Goal: Transaction & Acquisition: Book appointment/travel/reservation

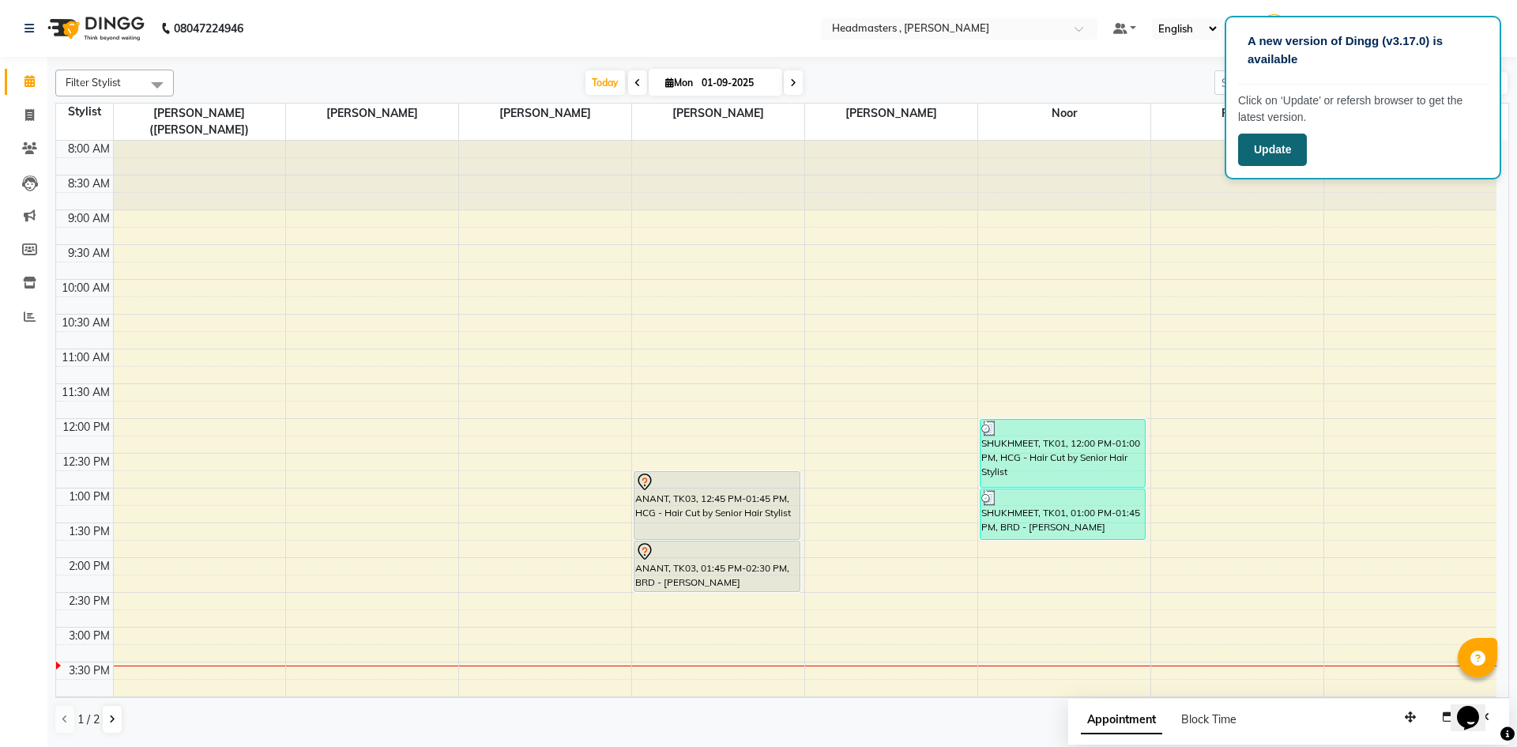
click at [1294, 150] on button "Update" at bounding box center [1272, 150] width 69 height 32
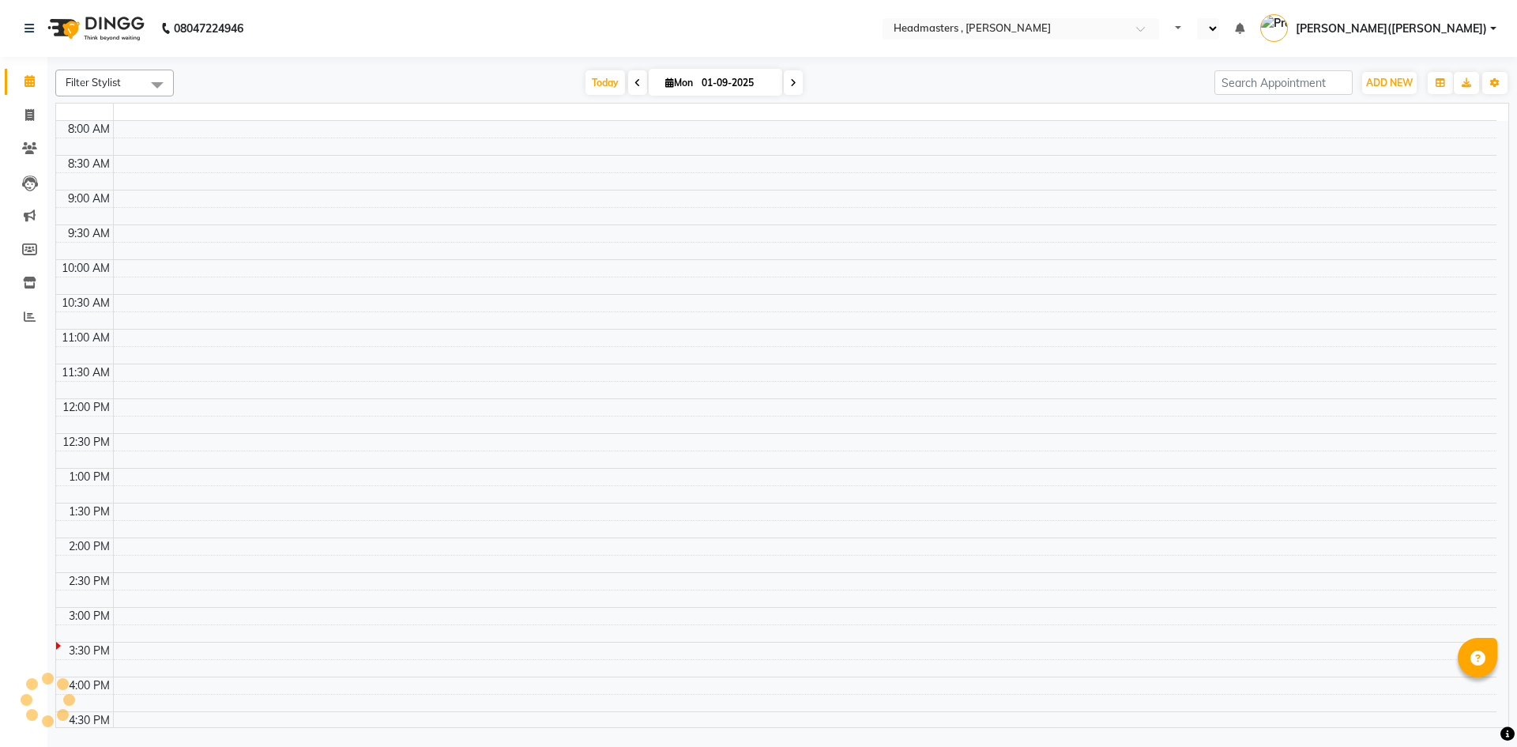
select select "en"
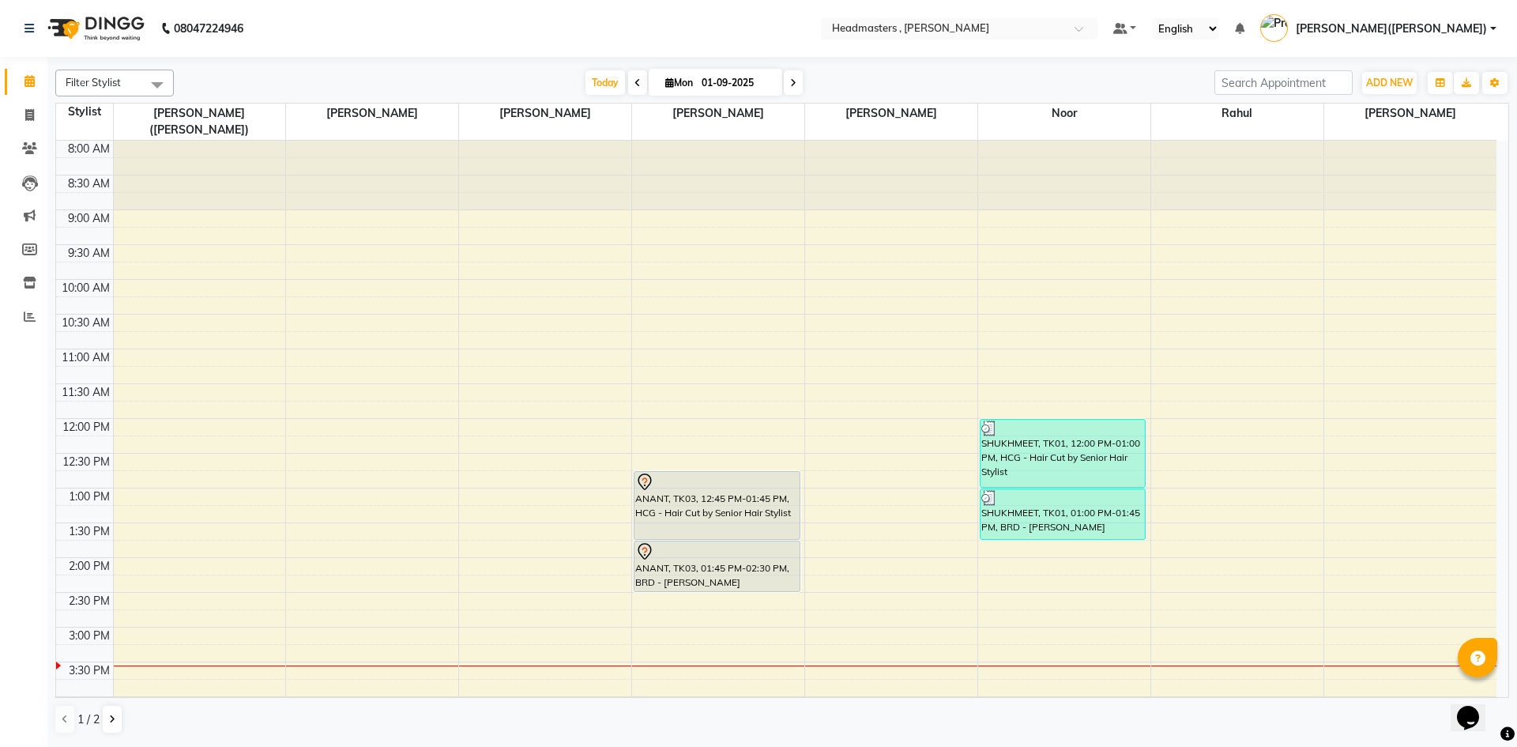
click at [1365, 579] on div "8:00 AM 8:30 AM 9:00 AM 9:30 AM 10:00 AM 10:30 AM 11:00 AM 11:30 AM 12:00 PM 12…" at bounding box center [776, 592] width 1440 height 903
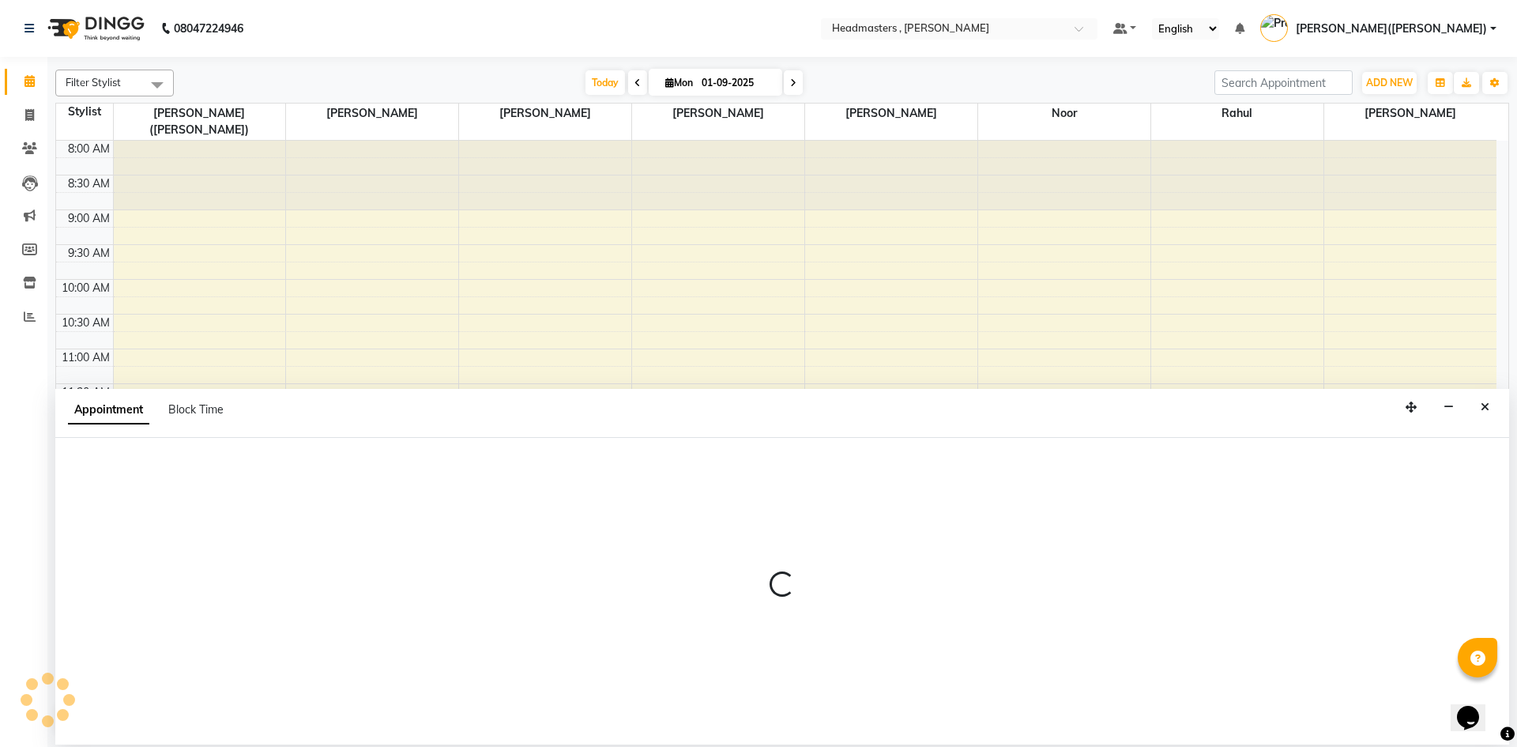
select select "86642"
select select "870"
select select "tentative"
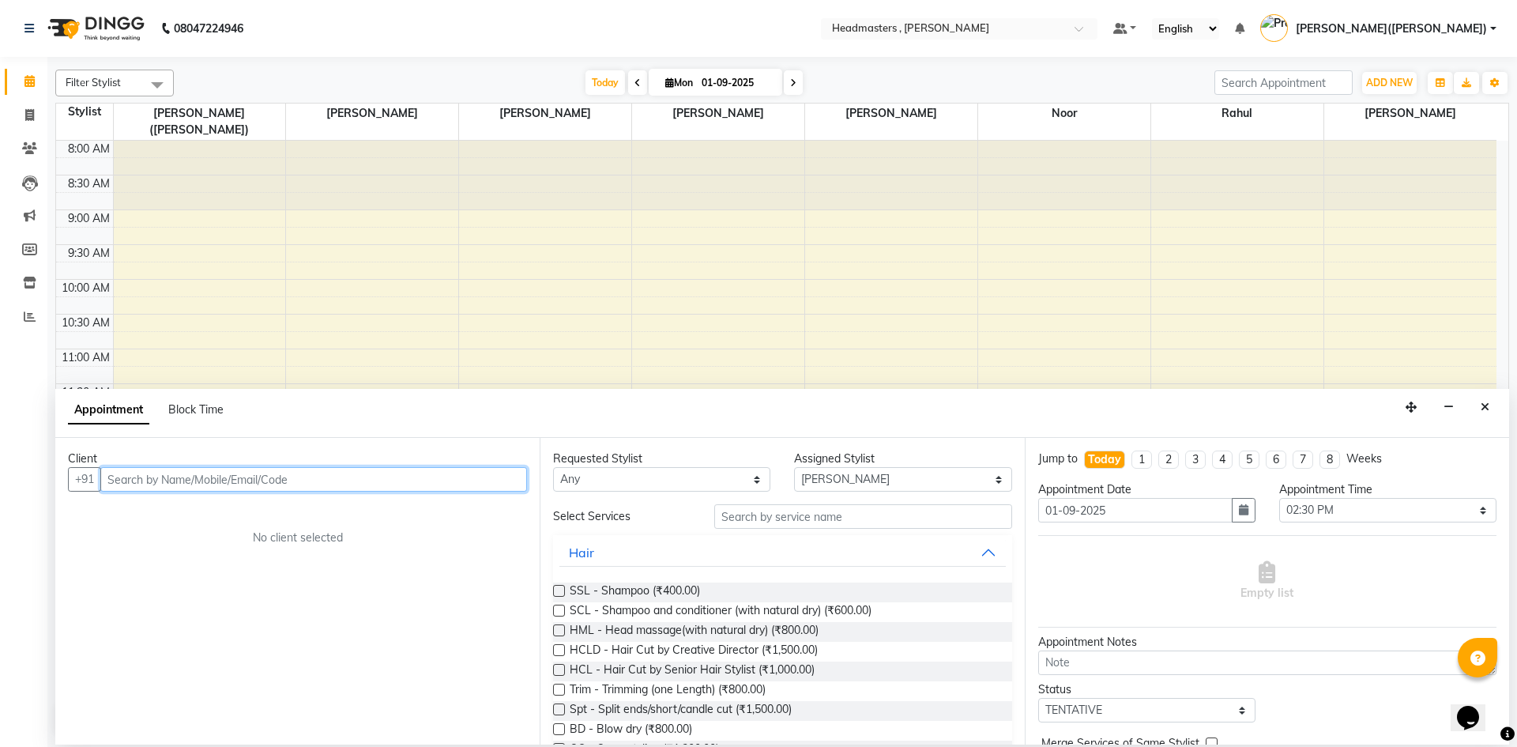
paste input "8968762849"
type input "8968762849"
click at [506, 474] on span "Add Client" at bounding box center [494, 479] width 53 height 14
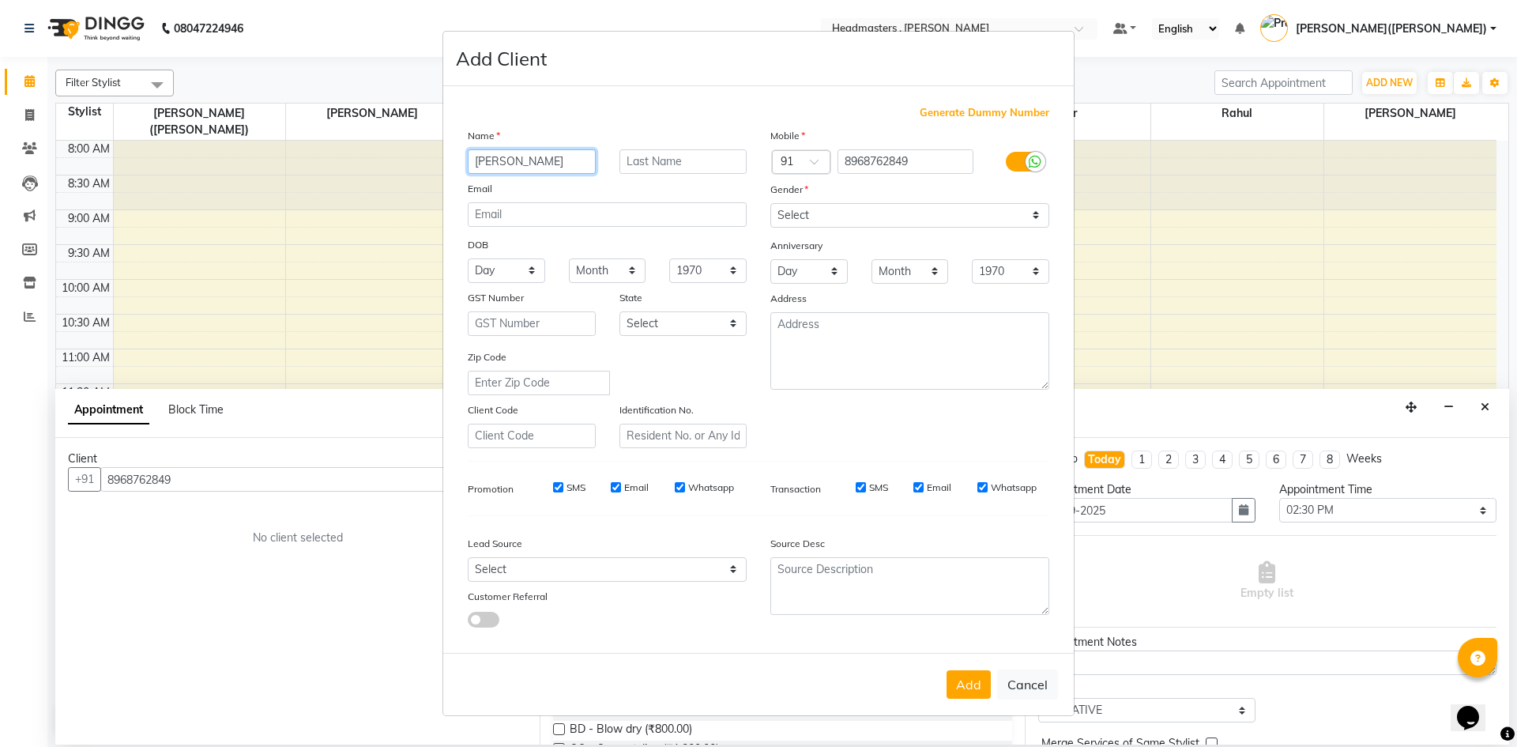
type input "[PERSON_NAME]"
click at [690, 166] on input "text" at bounding box center [683, 161] width 128 height 24
type input "KAUR"
click at [1030, 210] on select "Select Male Female Other Prefer Not To Say" at bounding box center [909, 215] width 279 height 24
select select "female"
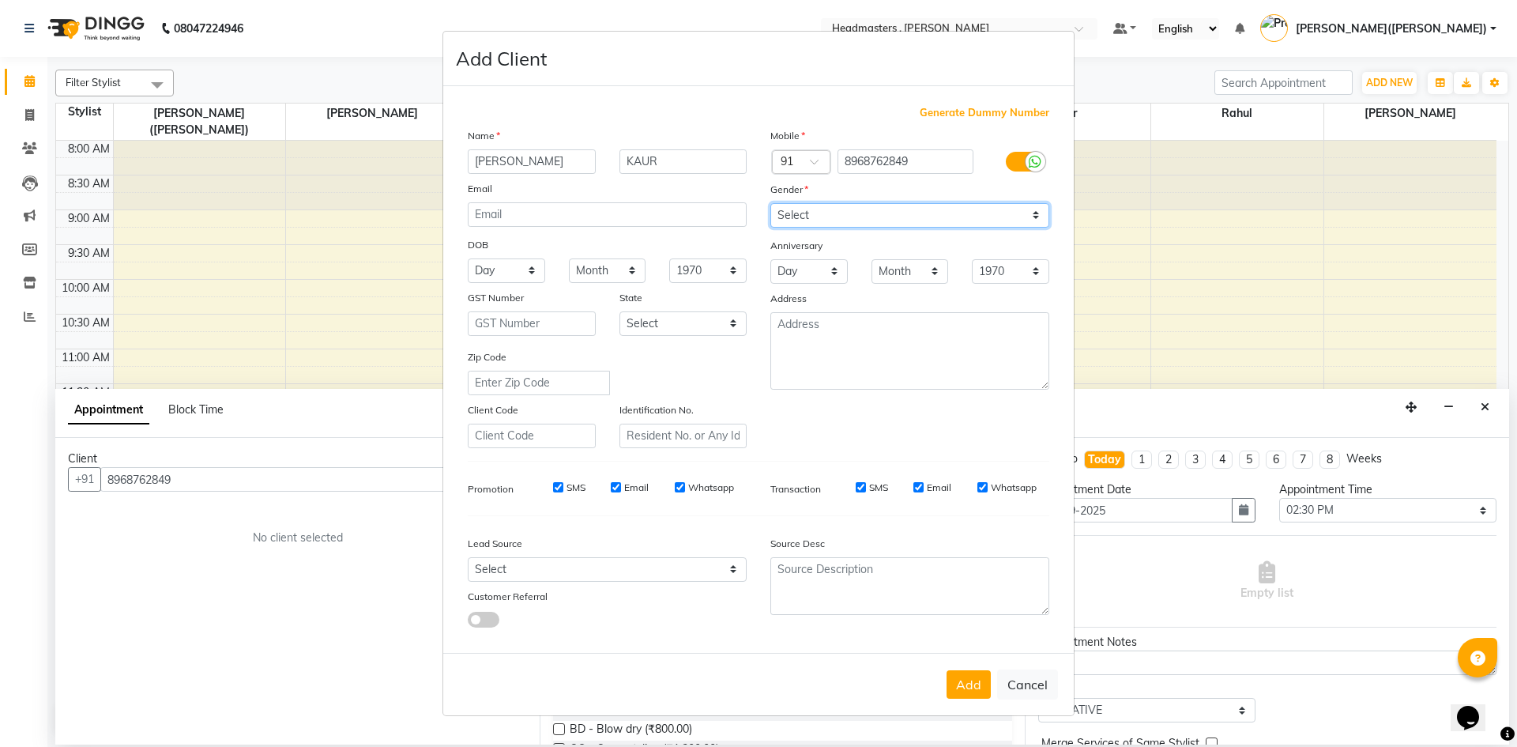
click at [770, 203] on select "Select Male Female Other Prefer Not To Say" at bounding box center [909, 215] width 279 height 24
click at [977, 680] on button "Add" at bounding box center [969, 684] width 44 height 28
click at [977, 680] on div "Add Cancel" at bounding box center [758, 684] width 631 height 62
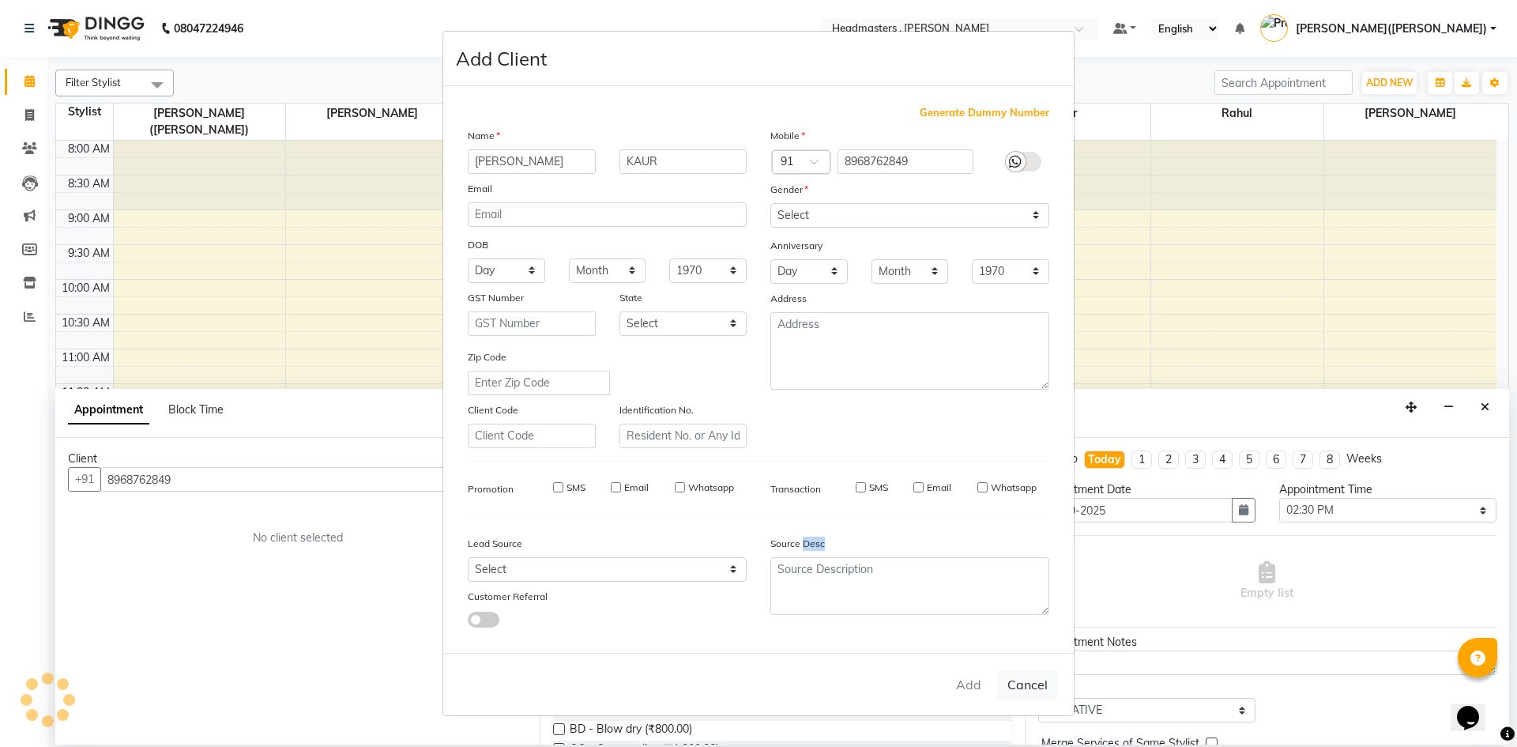
select select
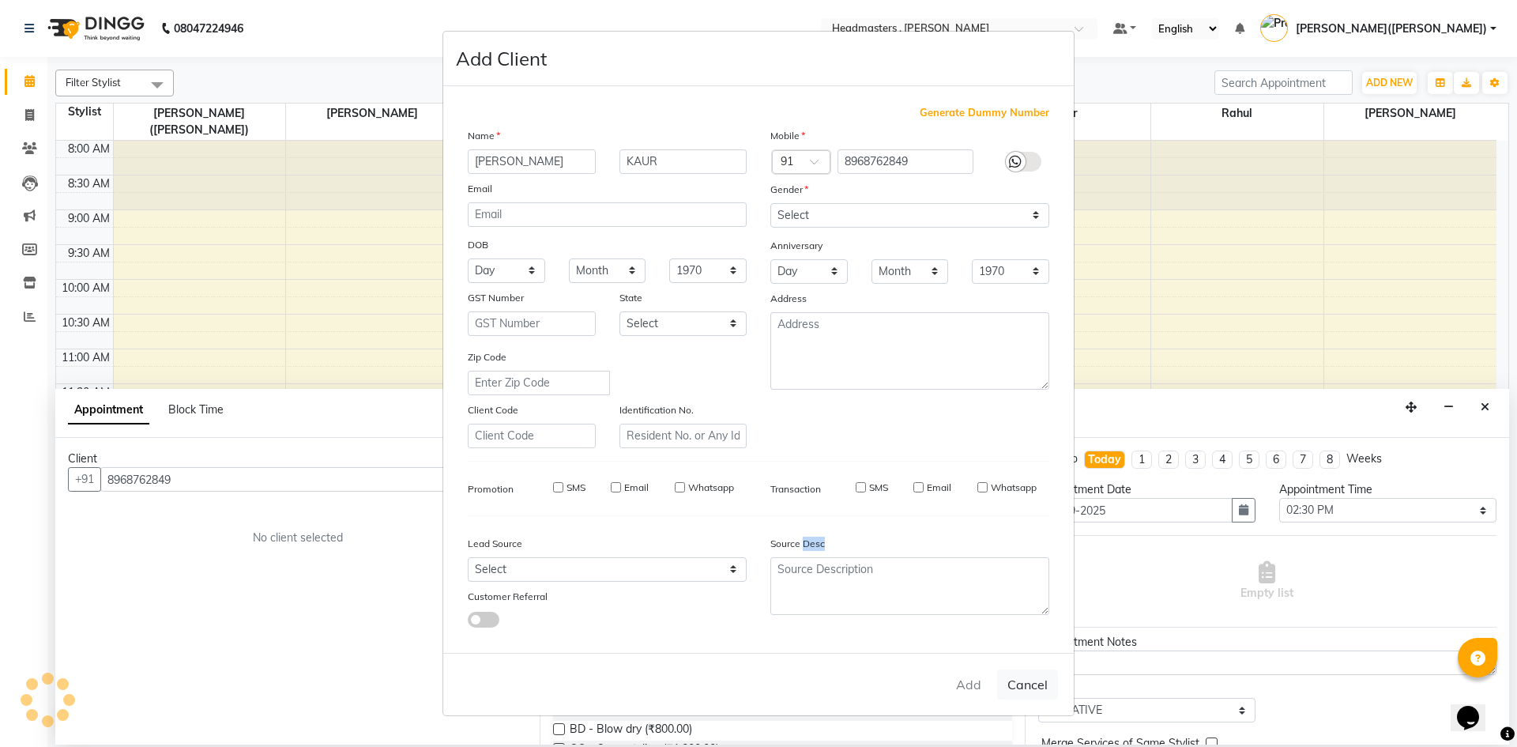
select select
checkbox input "false"
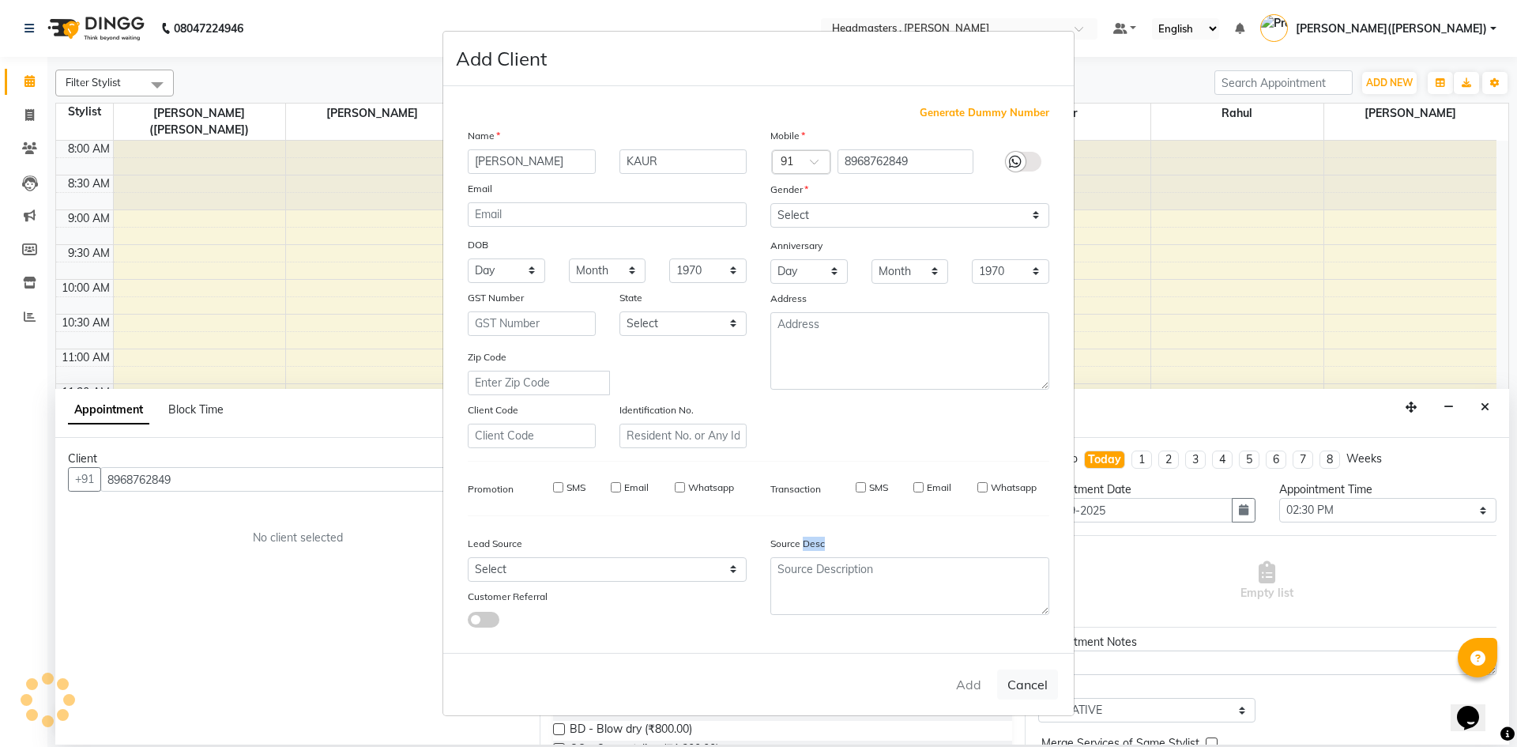
checkbox input "false"
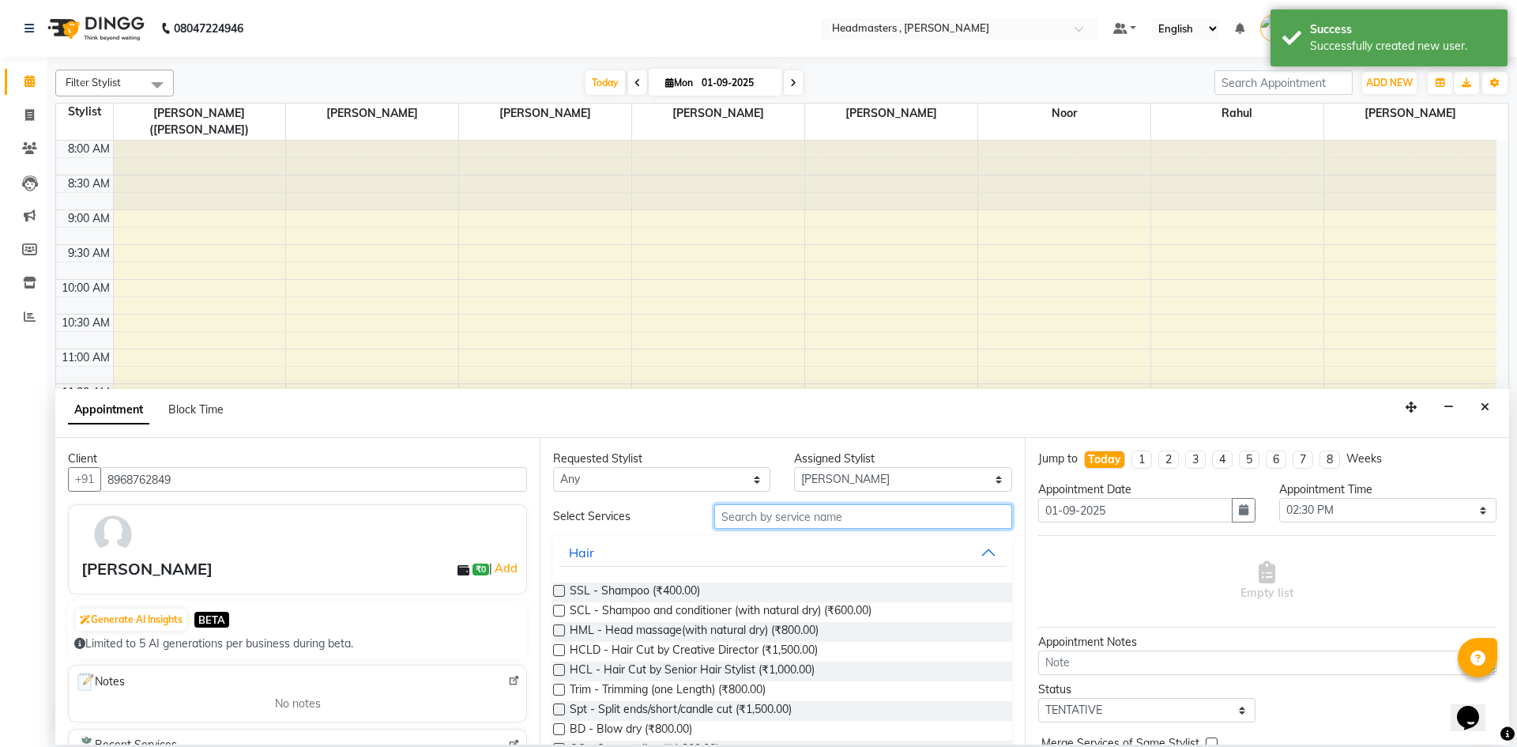
click at [810, 518] on input "text" at bounding box center [863, 516] width 298 height 24
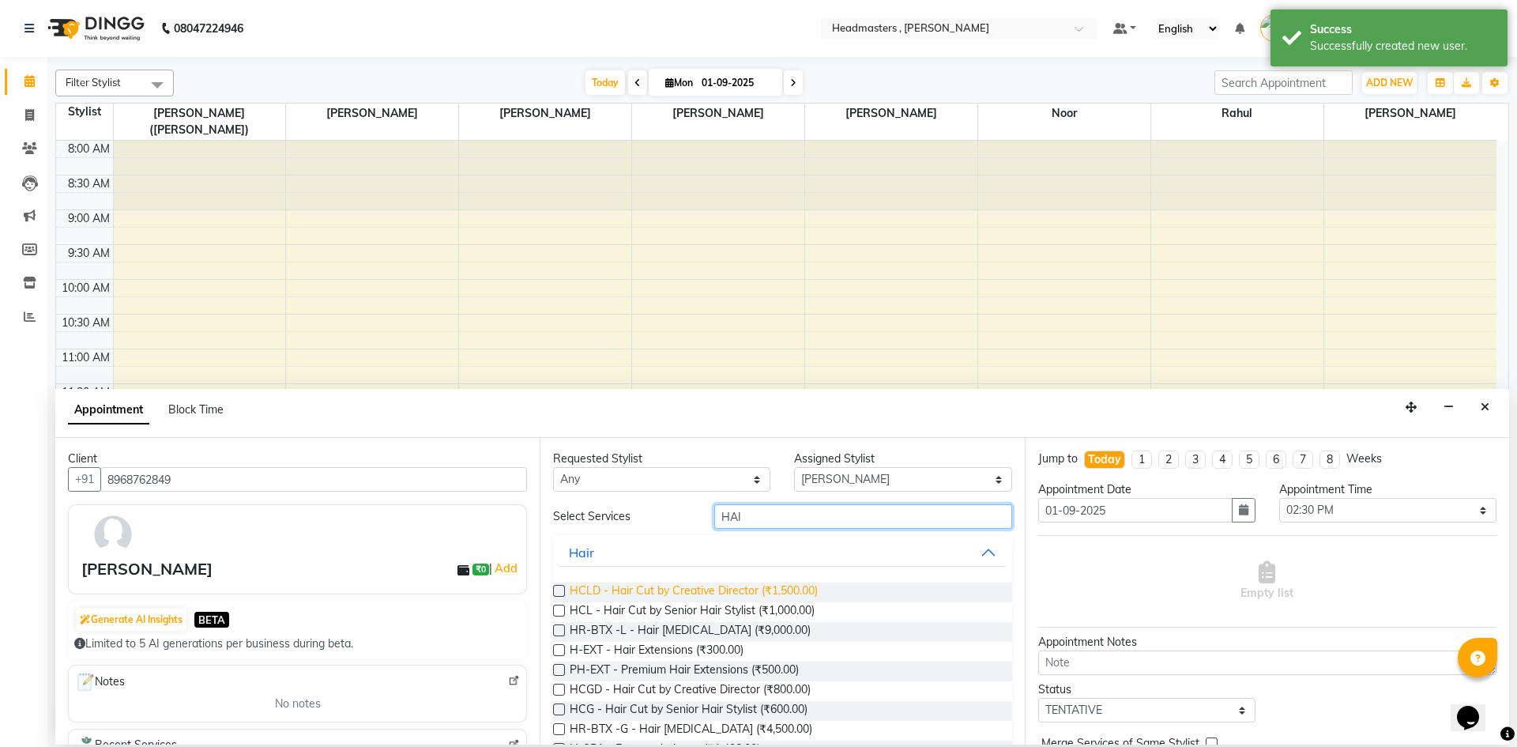
type input "HAI"
click at [717, 591] on span "HCLD - Hair Cut by Creative Director (₹1,500.00)" at bounding box center [694, 592] width 248 height 20
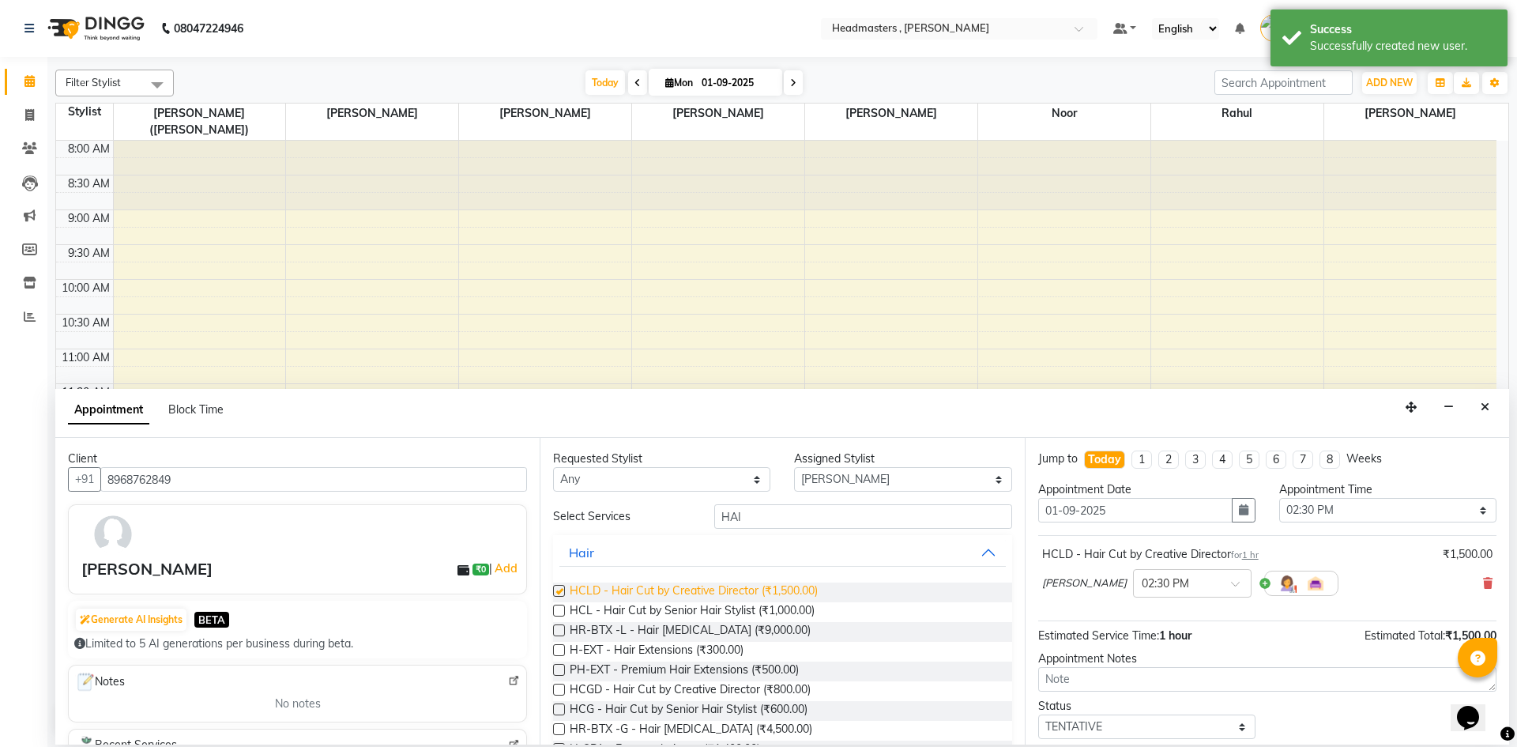
checkbox input "false"
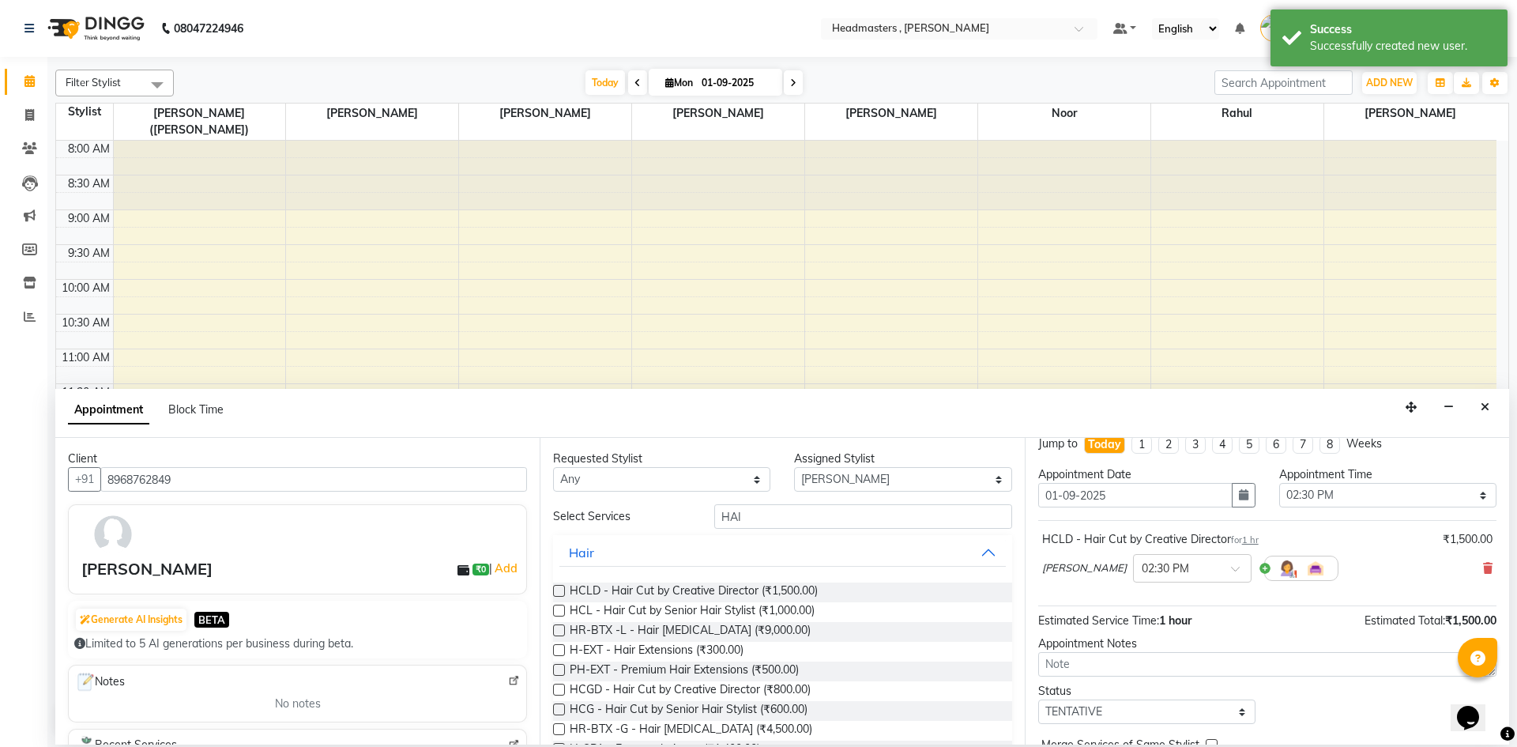
scroll to position [68, 0]
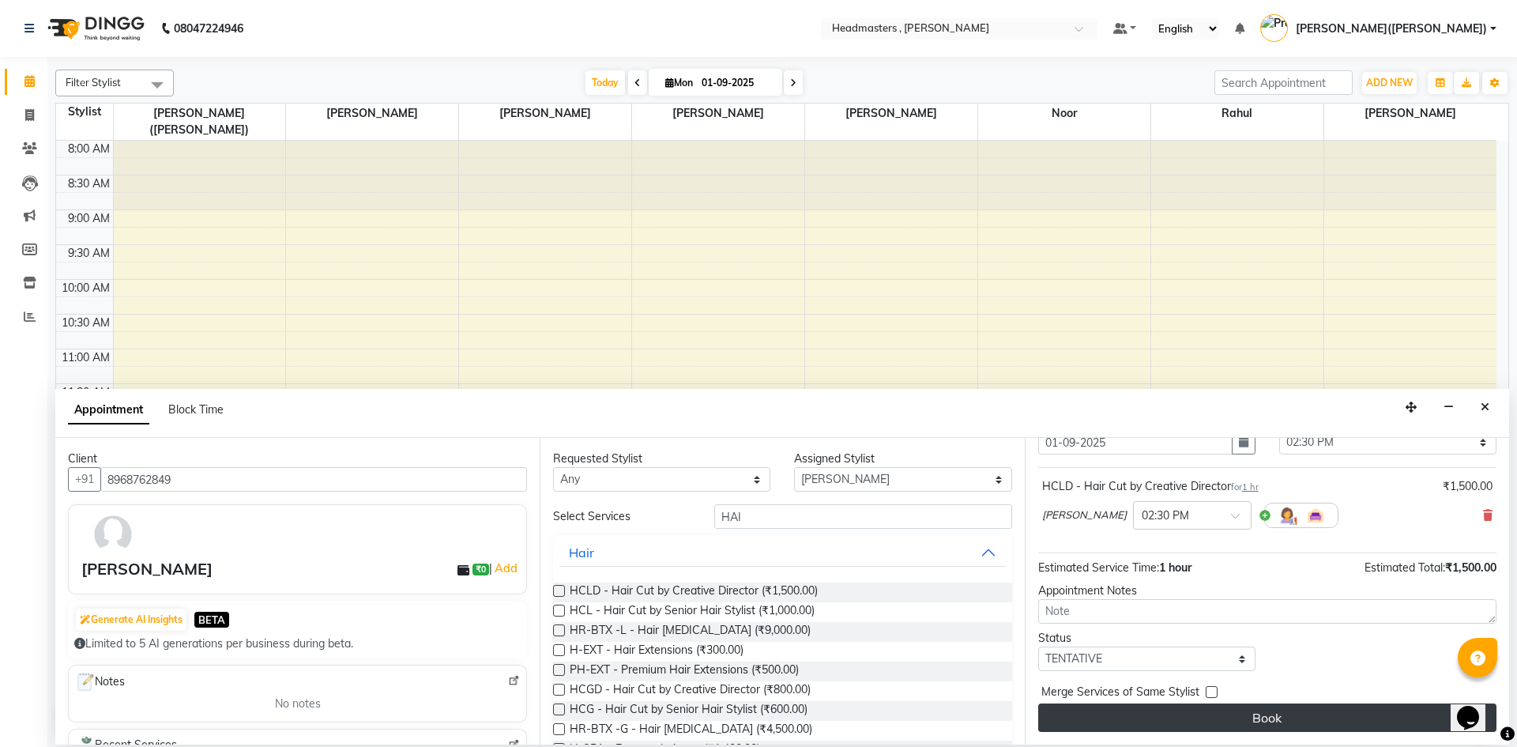
click at [1337, 726] on button "Book" at bounding box center [1267, 717] width 458 height 28
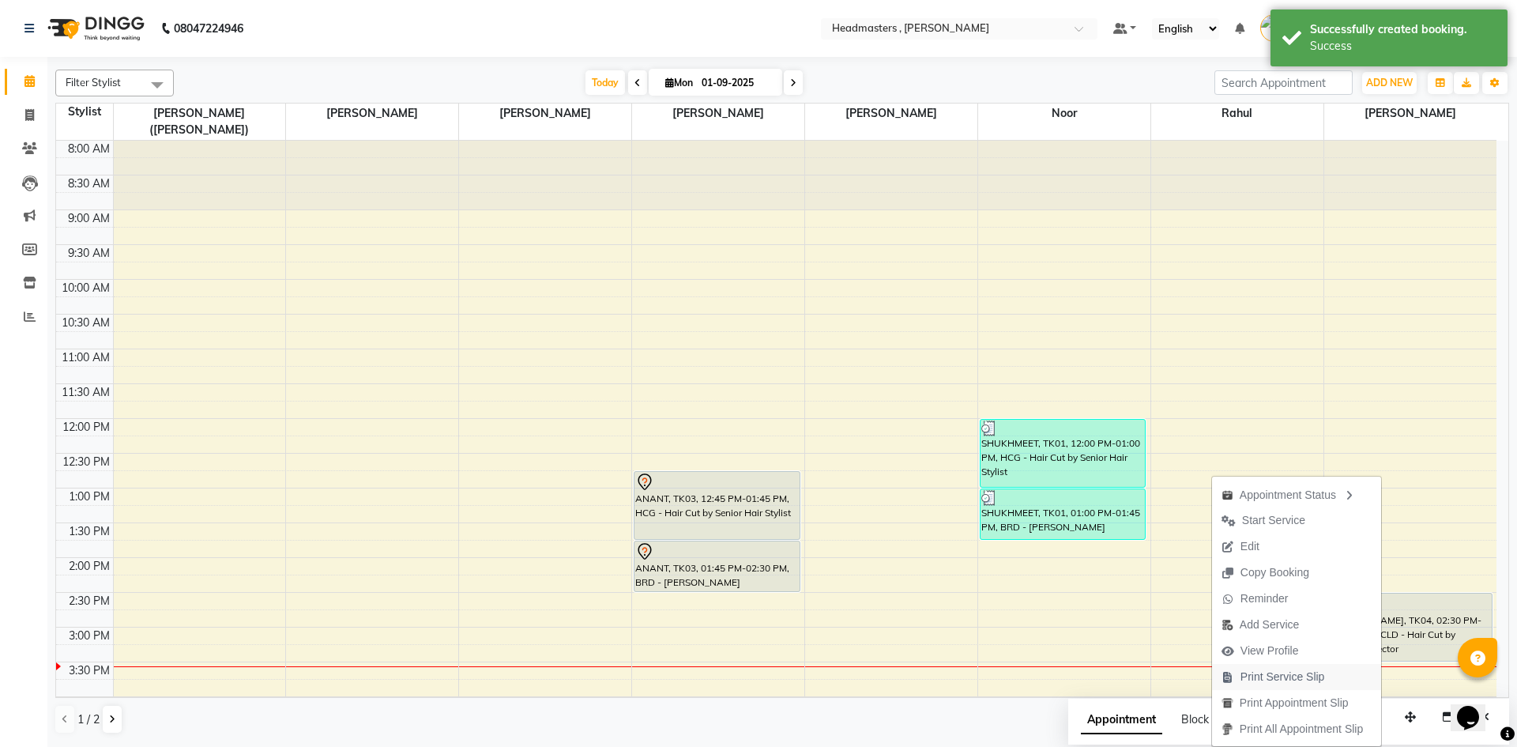
click at [1267, 672] on span "Print Service Slip" at bounding box center [1283, 676] width 85 height 17
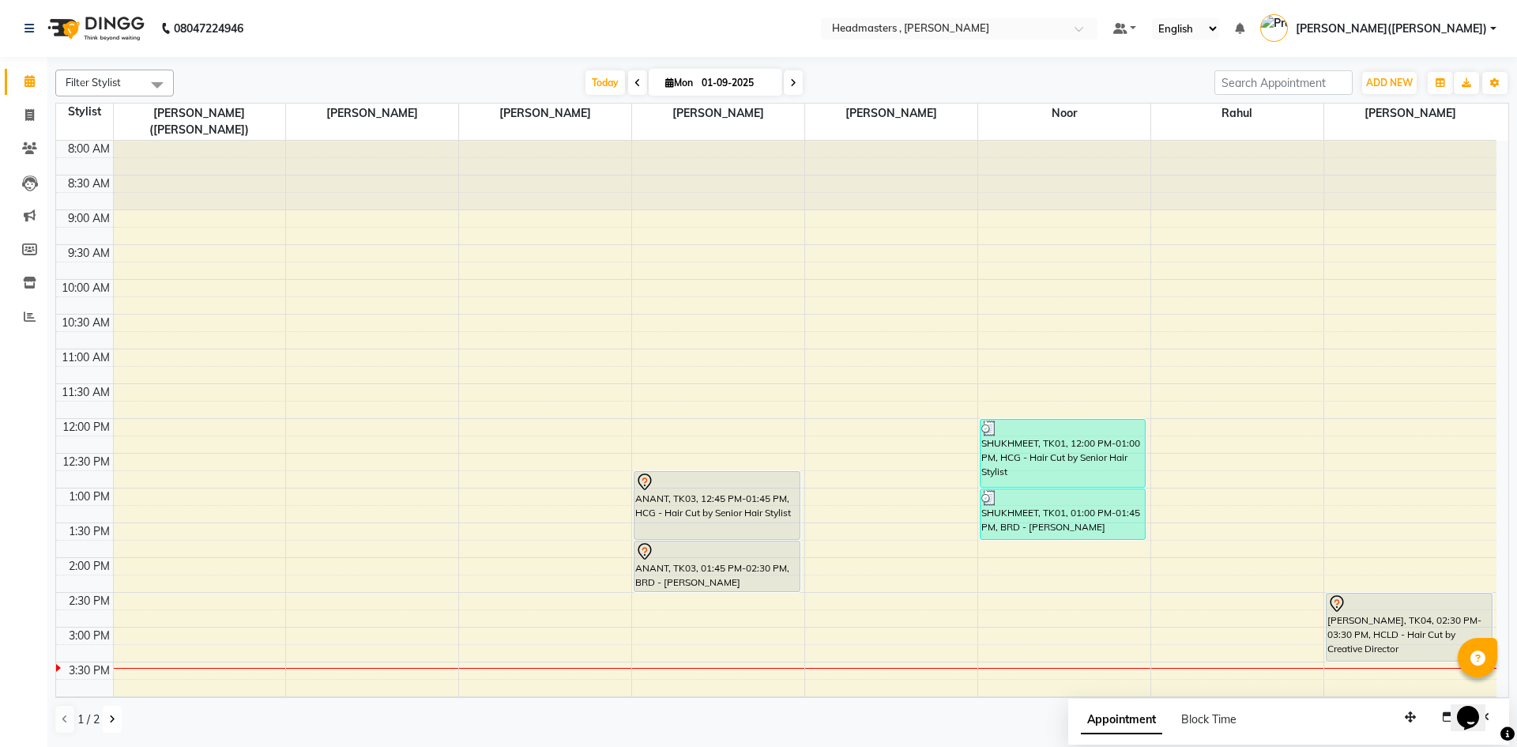
click at [107, 712] on button at bounding box center [112, 719] width 19 height 27
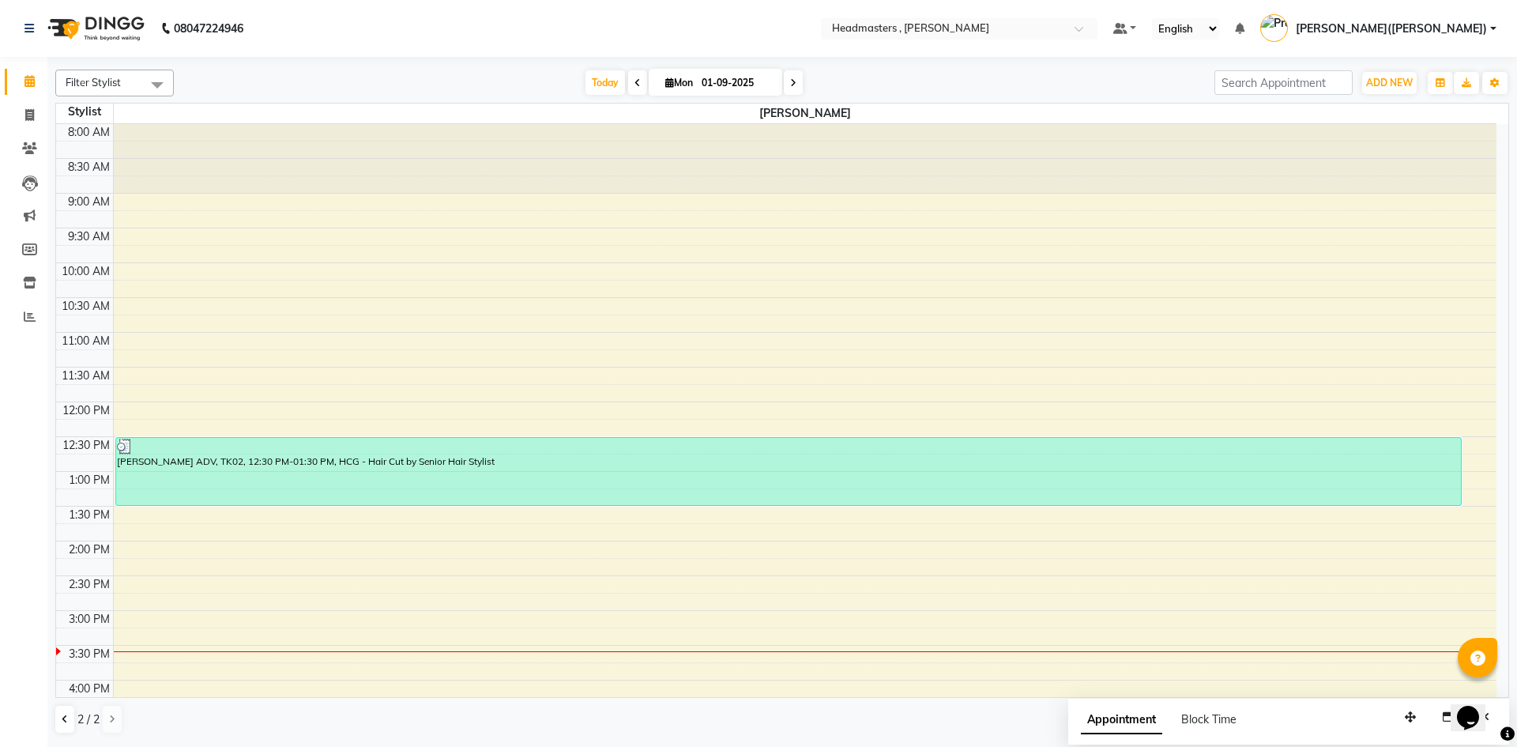
click at [134, 533] on div "8:00 AM 8:30 AM 9:00 AM 9:30 AM 10:00 AM 10:30 AM 11:00 AM 11:30 AM 12:00 PM 12…" at bounding box center [776, 575] width 1440 height 903
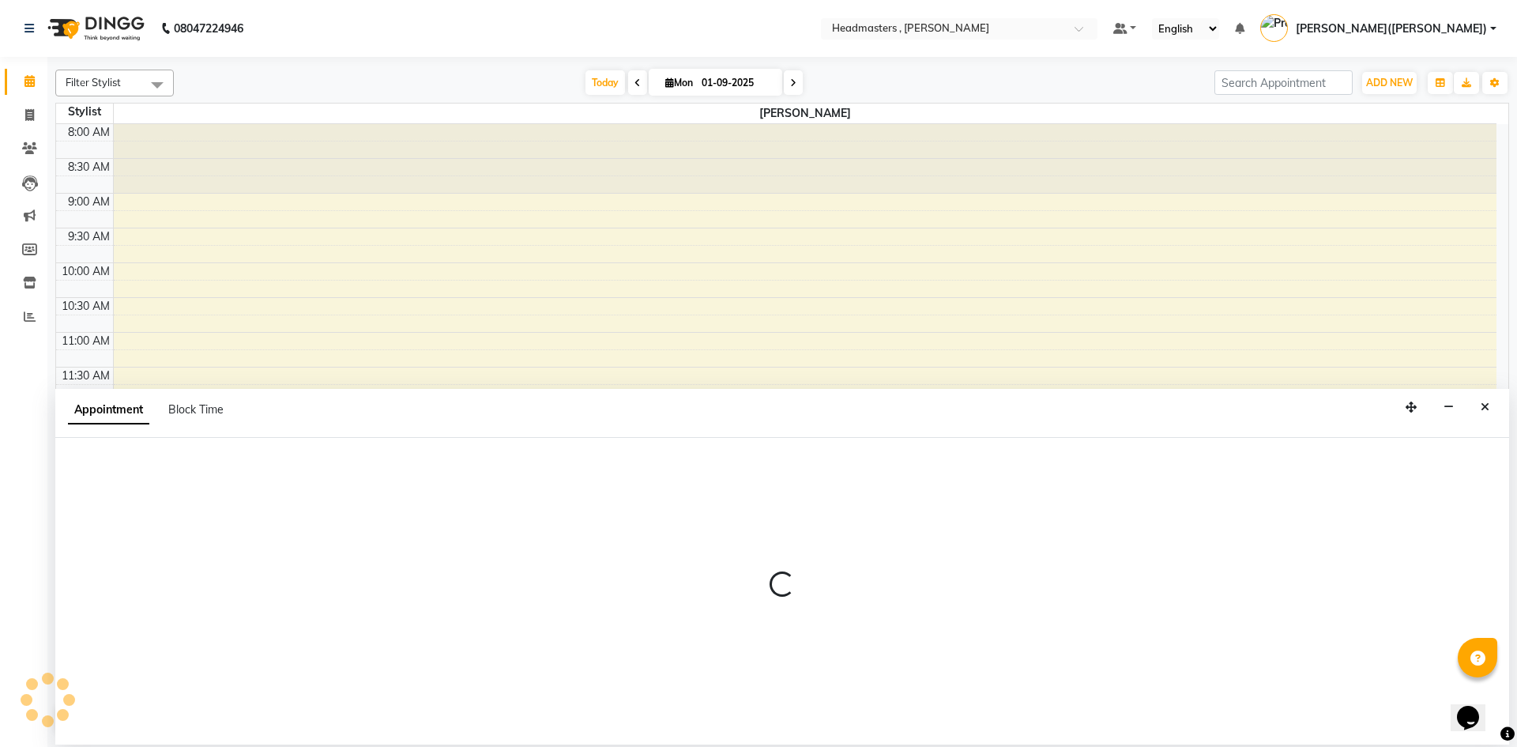
select select "85124"
select select "825"
select select "tentative"
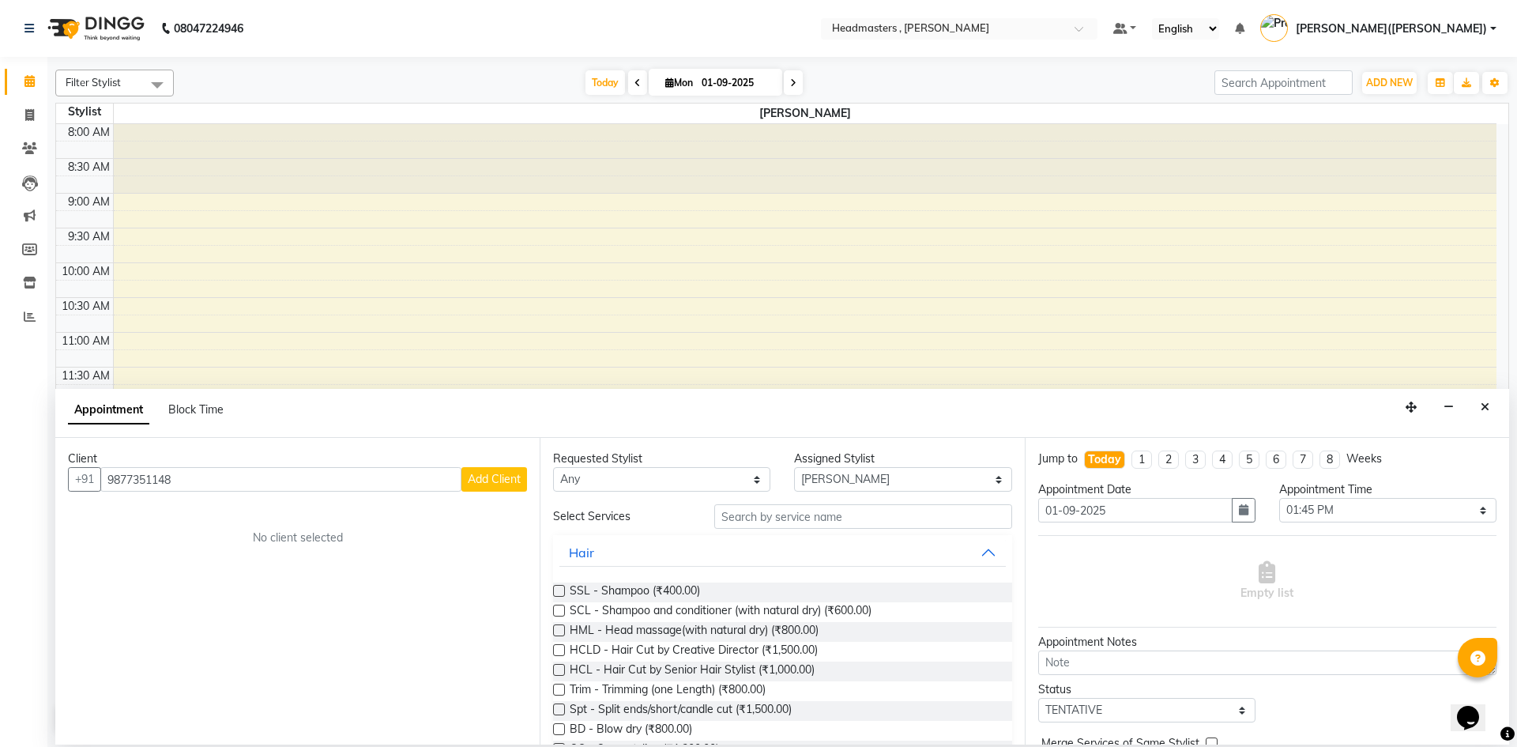
type input "9877351148"
click at [505, 482] on span "Add Client" at bounding box center [494, 479] width 53 height 14
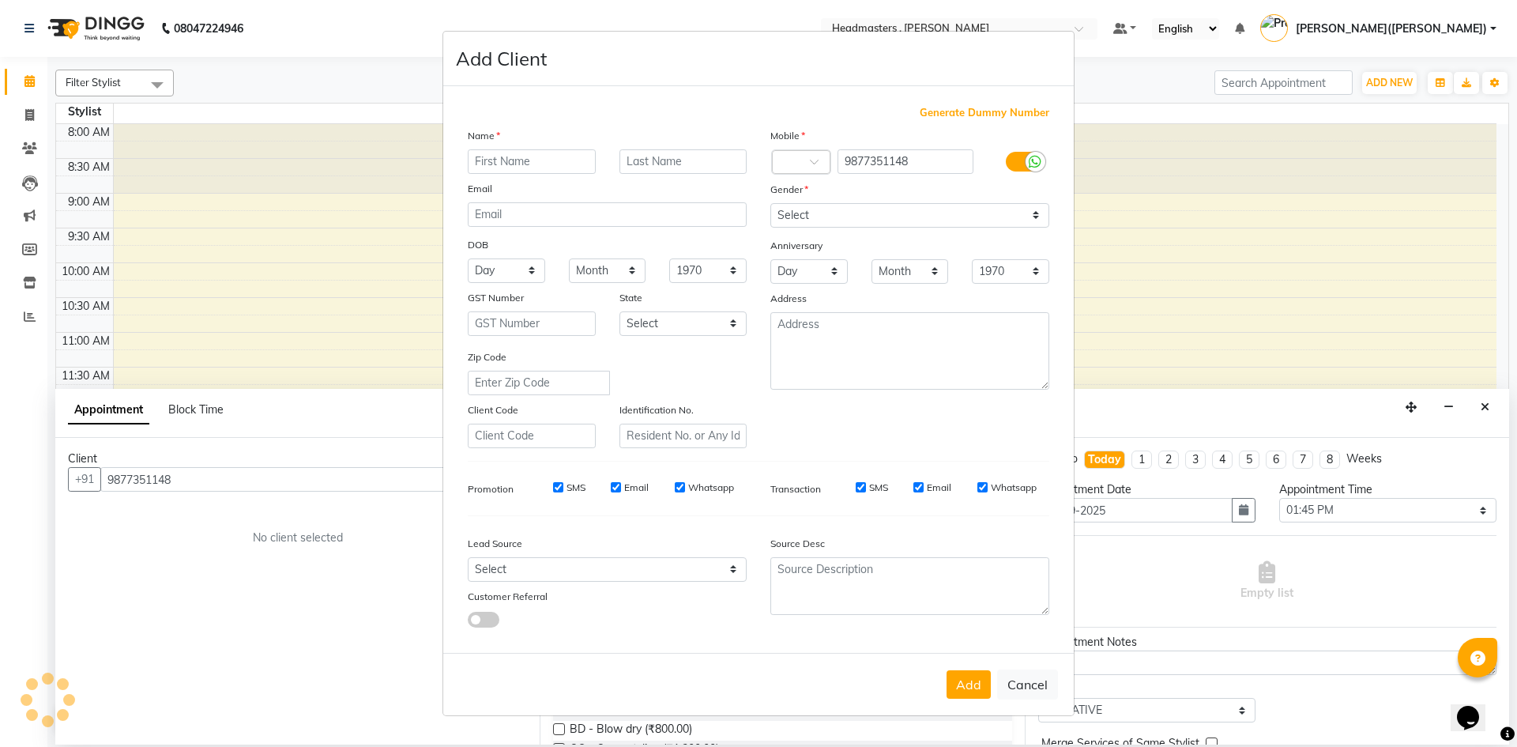
click at [505, 482] on div "Generate Dummy Number Name Email DOB Day 01 02 03 04 05 06 07 08 09 10 11 12 13…" at bounding box center [758, 372] width 605 height 535
click at [529, 158] on input "text" at bounding box center [532, 161] width 128 height 24
type input "BHUPINDER"
click at [1030, 215] on select "Select Male Female Other Prefer Not To Say" at bounding box center [909, 215] width 279 height 24
select select "male"
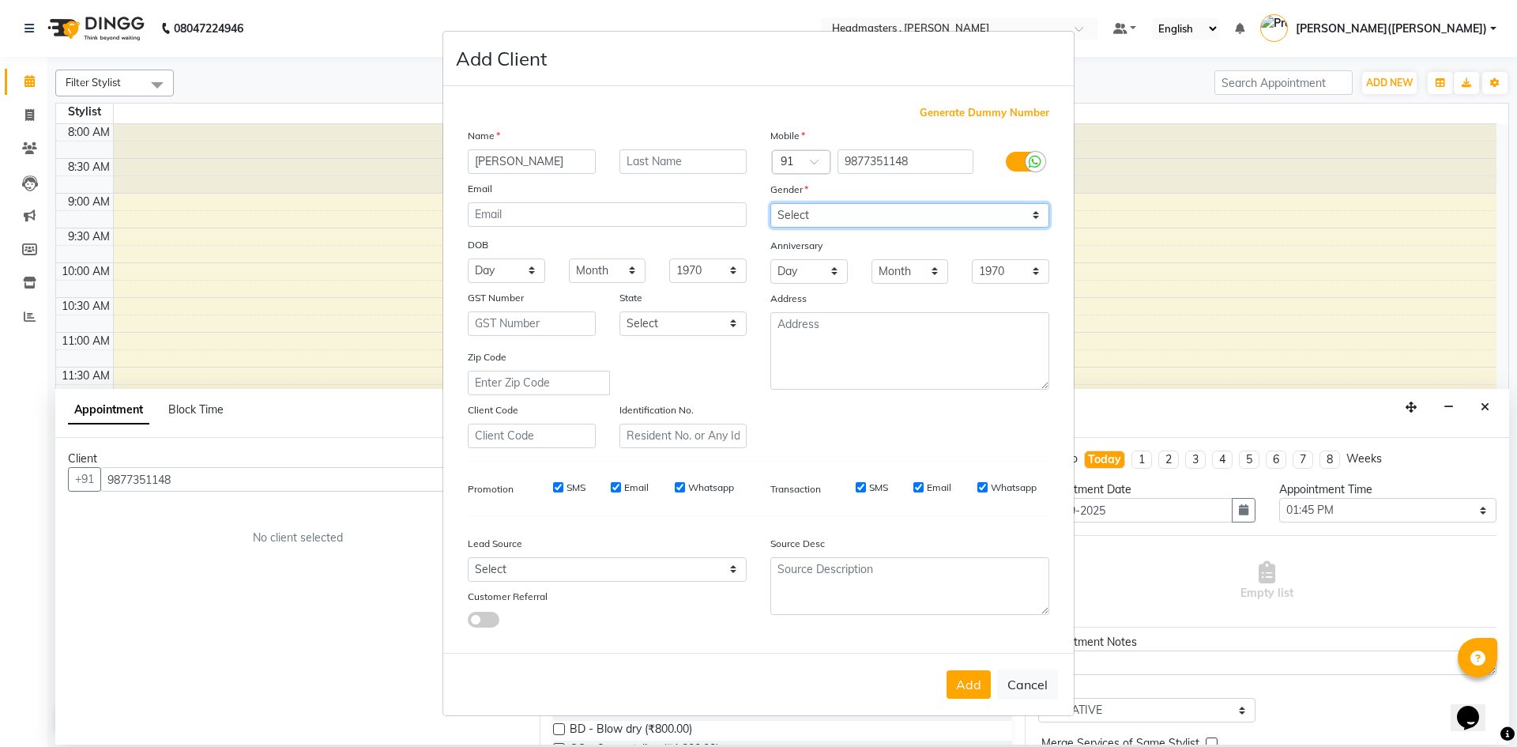
click at [770, 203] on select "Select Male Female Other Prefer Not To Say" at bounding box center [909, 215] width 279 height 24
click at [932, 263] on select "Month January February March April May June July August September October Novem…" at bounding box center [910, 271] width 77 height 24
click at [966, 687] on button "Add" at bounding box center [969, 684] width 44 height 28
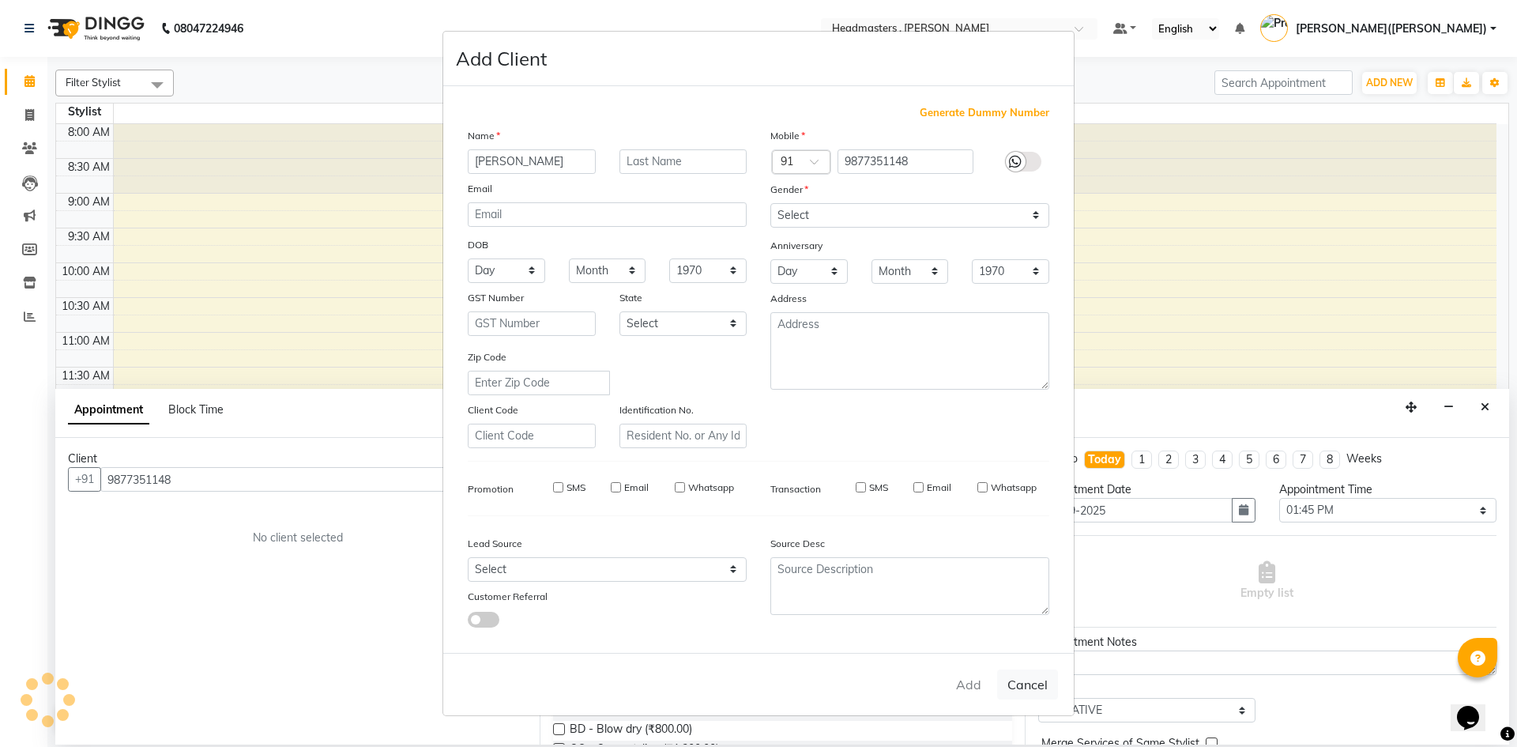
select select
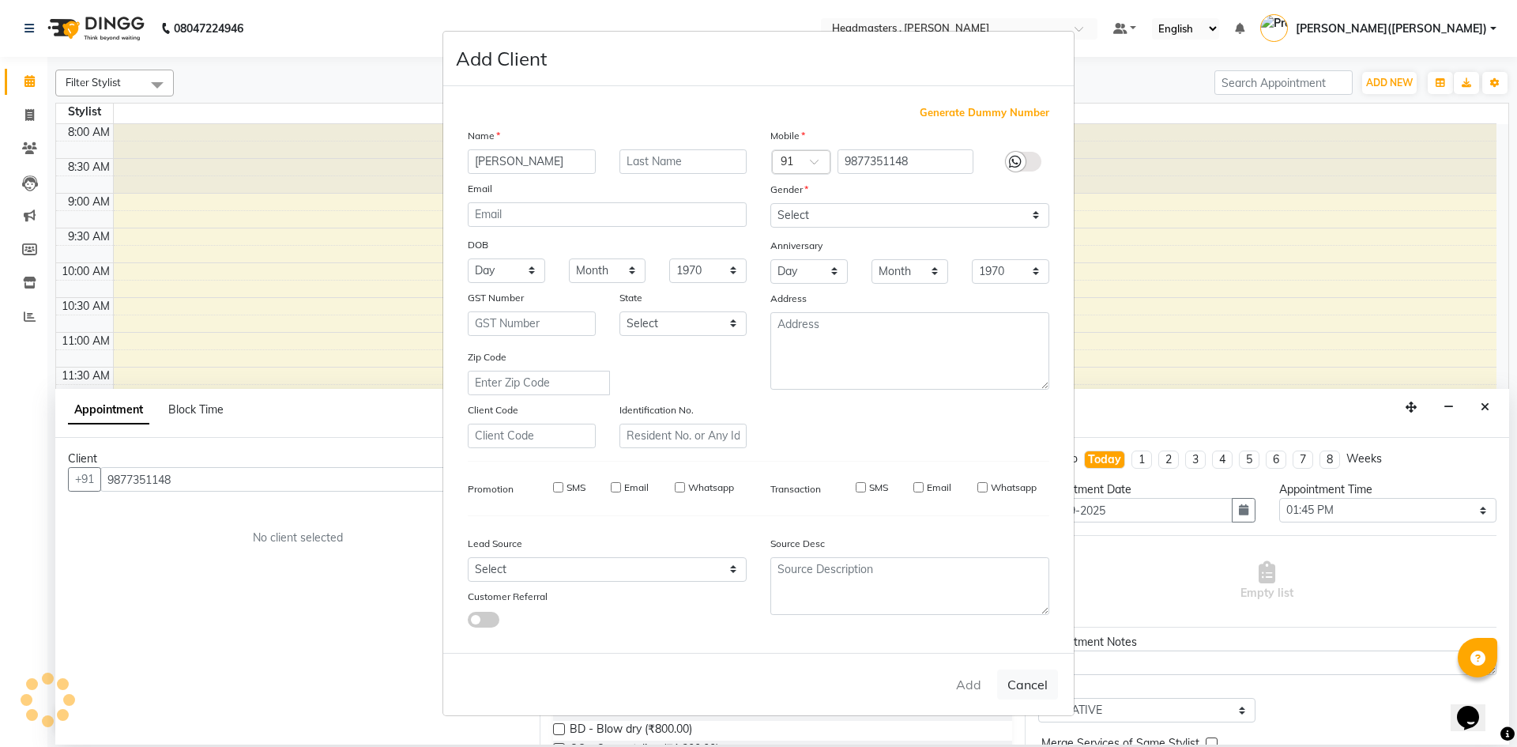
select select
checkbox input "false"
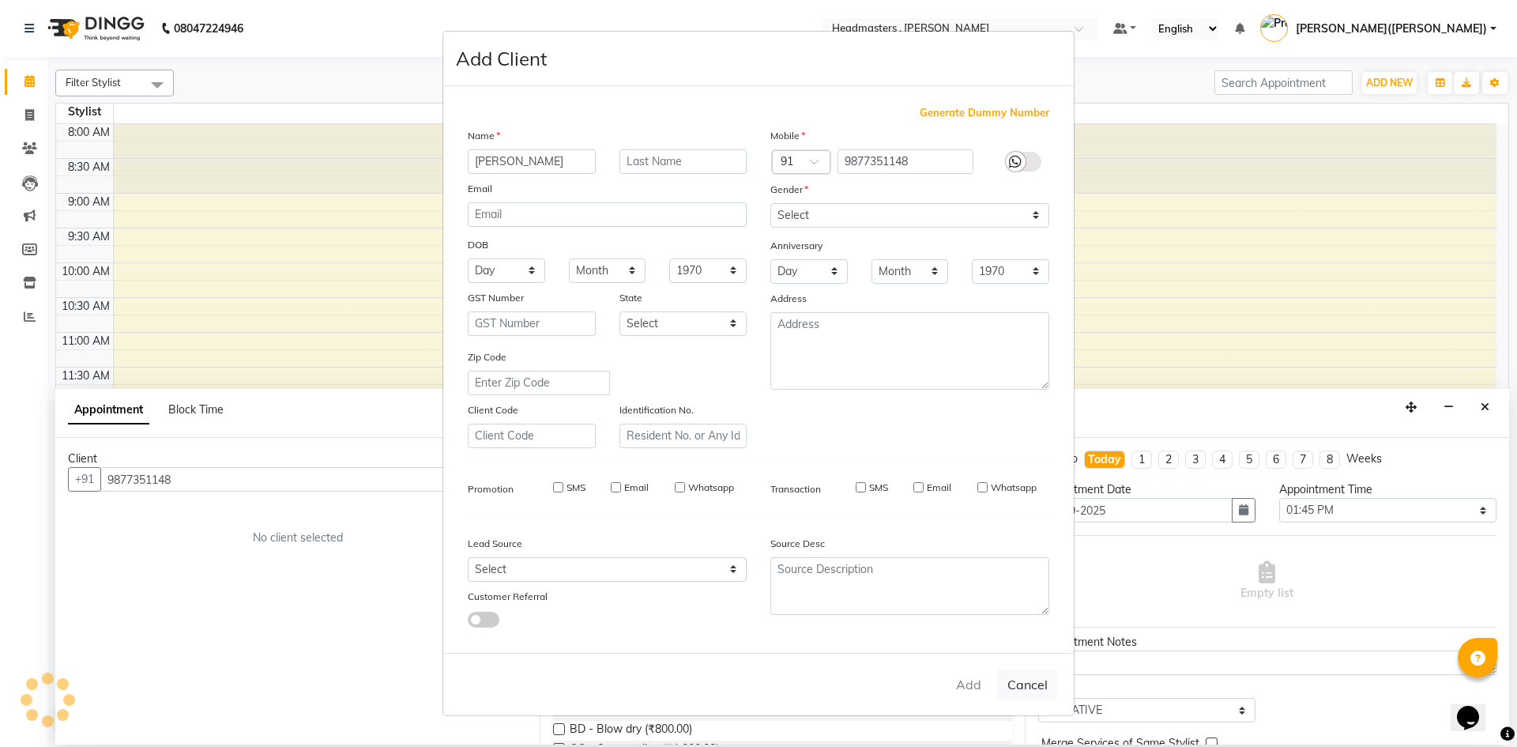
checkbox input "false"
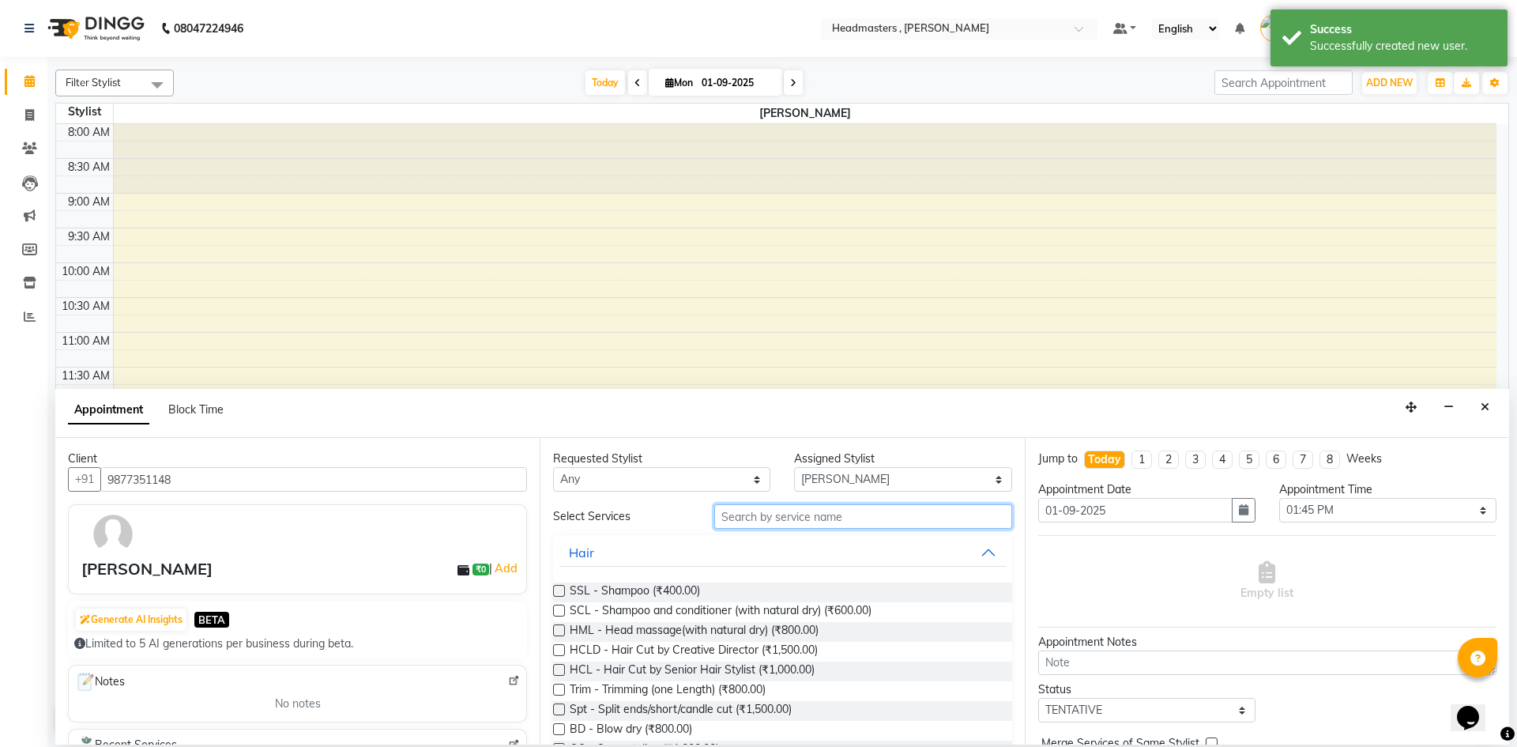
click at [836, 514] on input "text" at bounding box center [863, 516] width 298 height 24
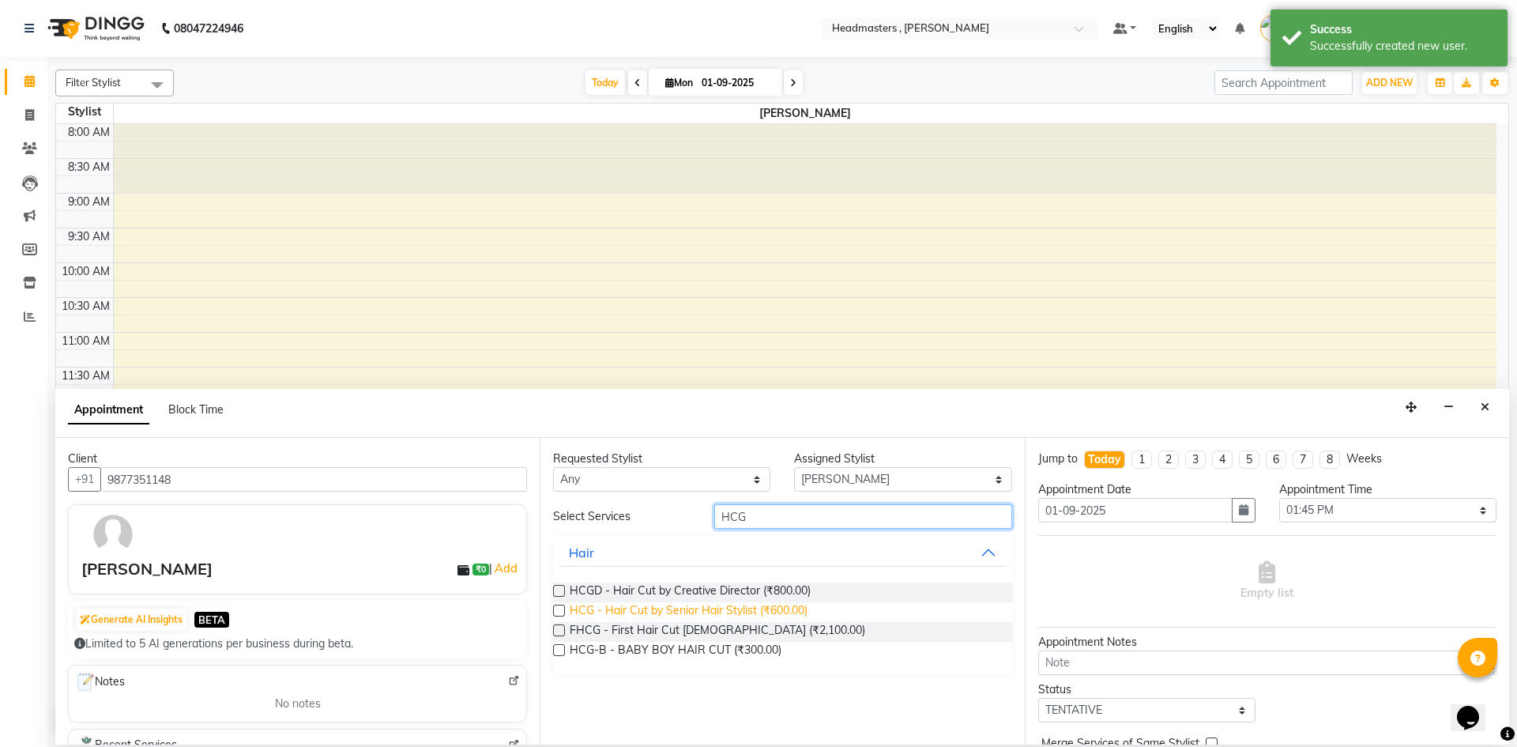
type input "HCG"
click at [778, 605] on span "HCG - Hair Cut by Senior Hair Stylist (₹600.00)" at bounding box center [689, 612] width 238 height 20
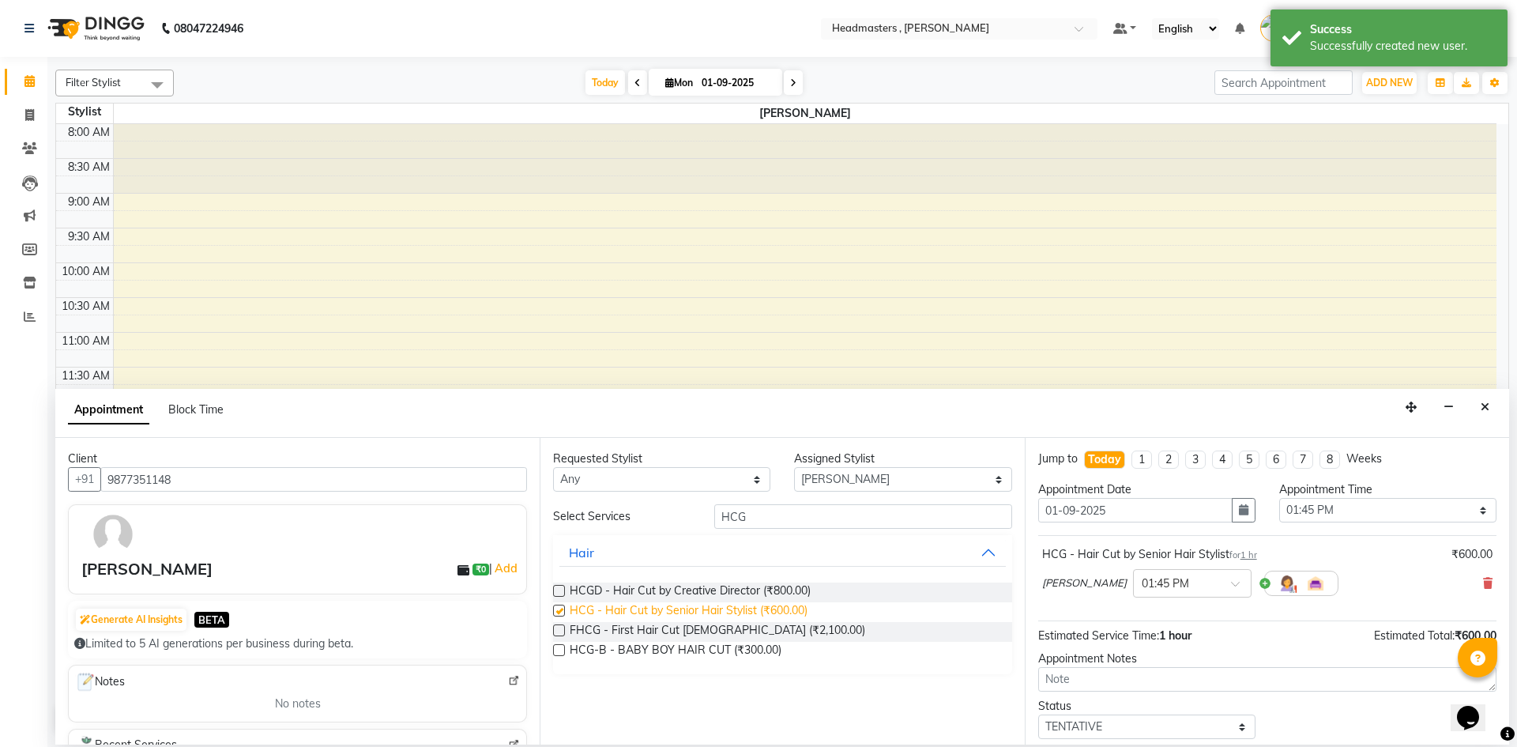
checkbox input "false"
click at [815, 520] on input "HCG" at bounding box center [863, 516] width 298 height 24
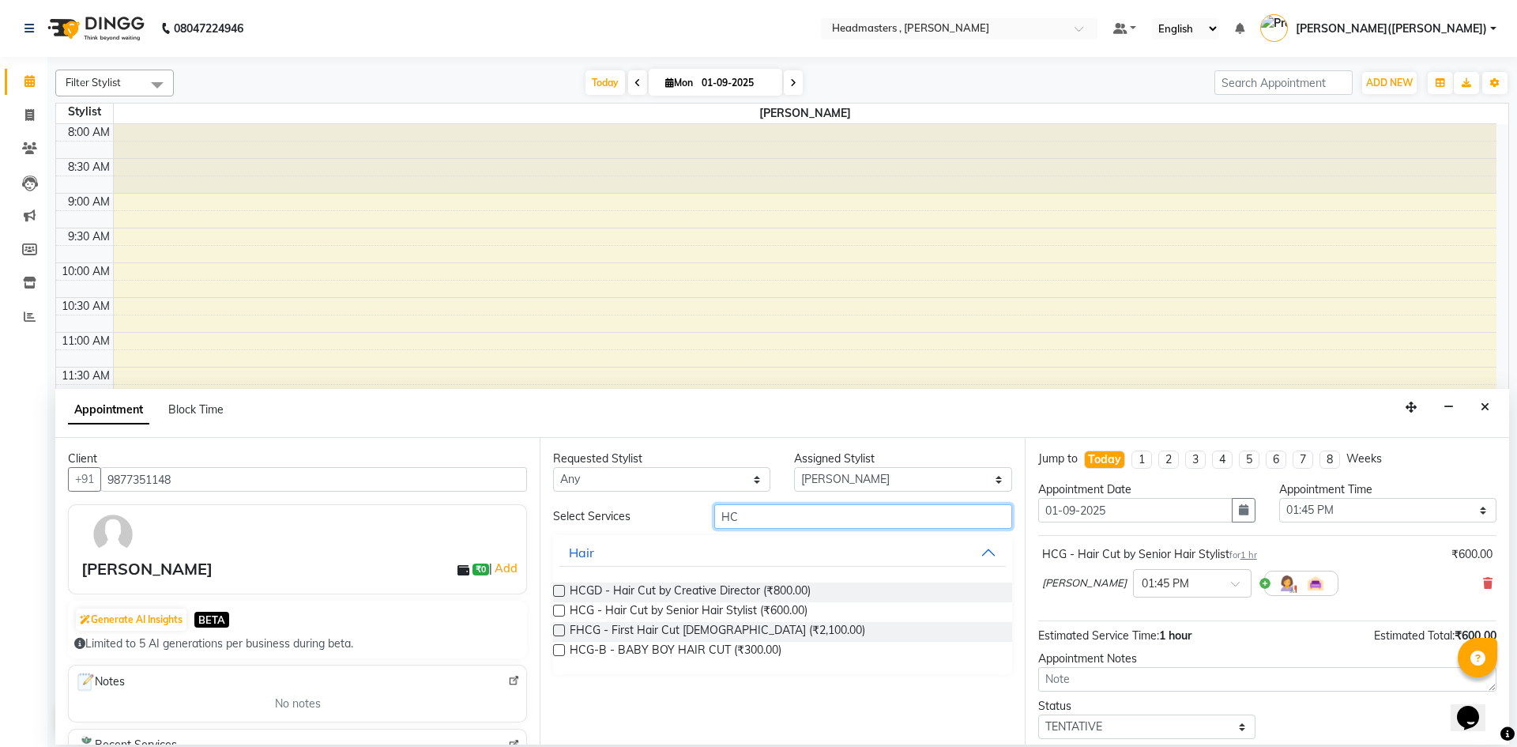
type input "H"
type input "BRD"
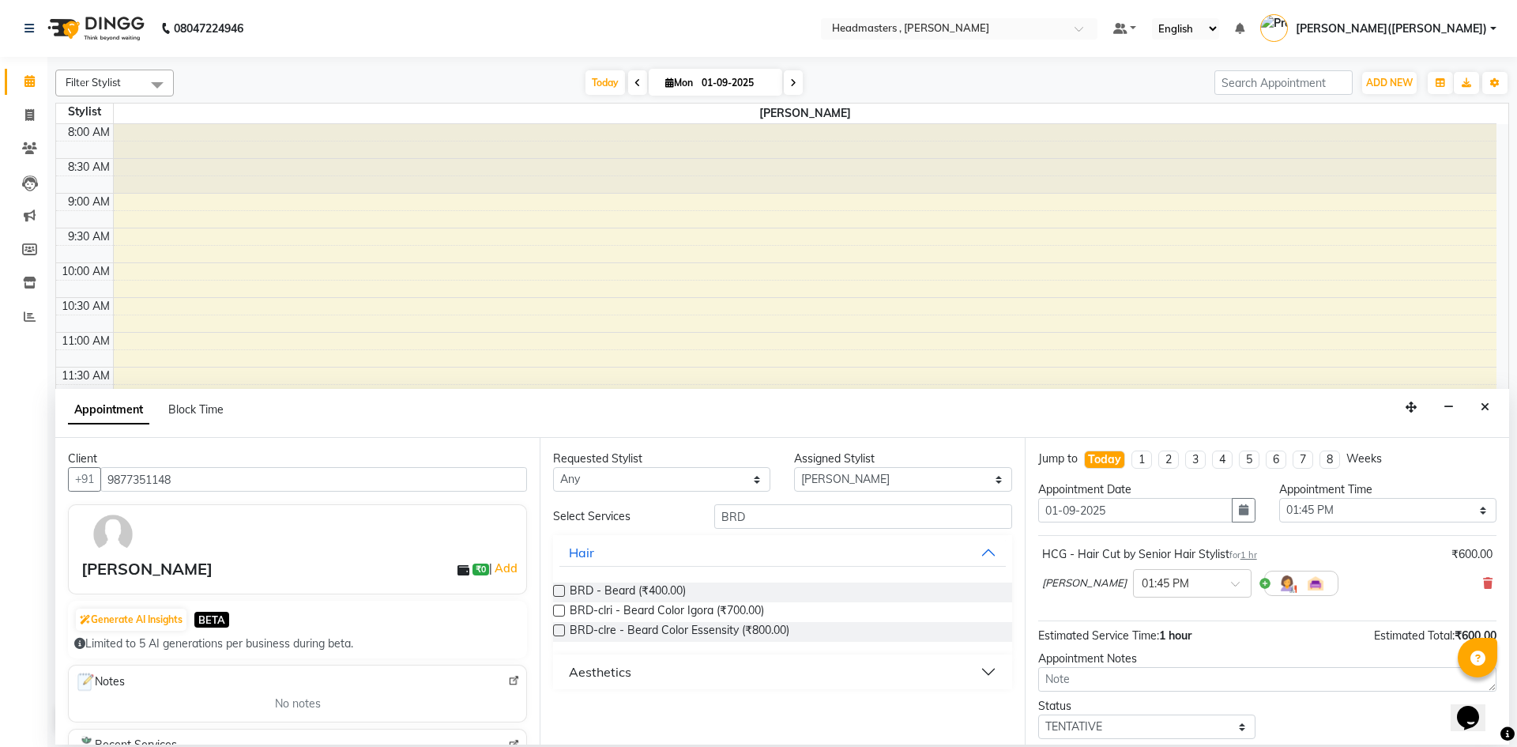
click at [557, 586] on label at bounding box center [559, 591] width 12 height 12
click at [557, 587] on input "checkbox" at bounding box center [558, 592] width 10 height 10
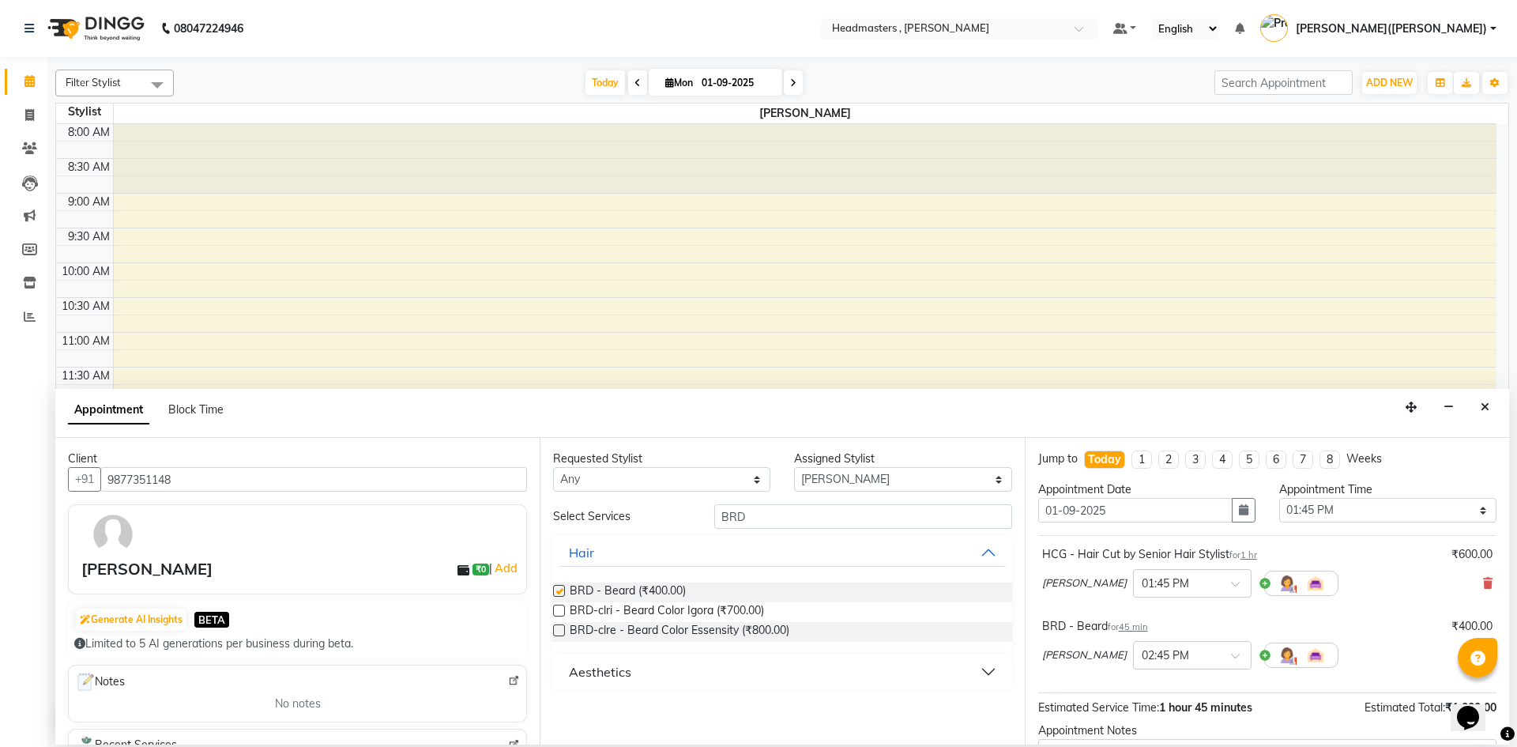
checkbox input "false"
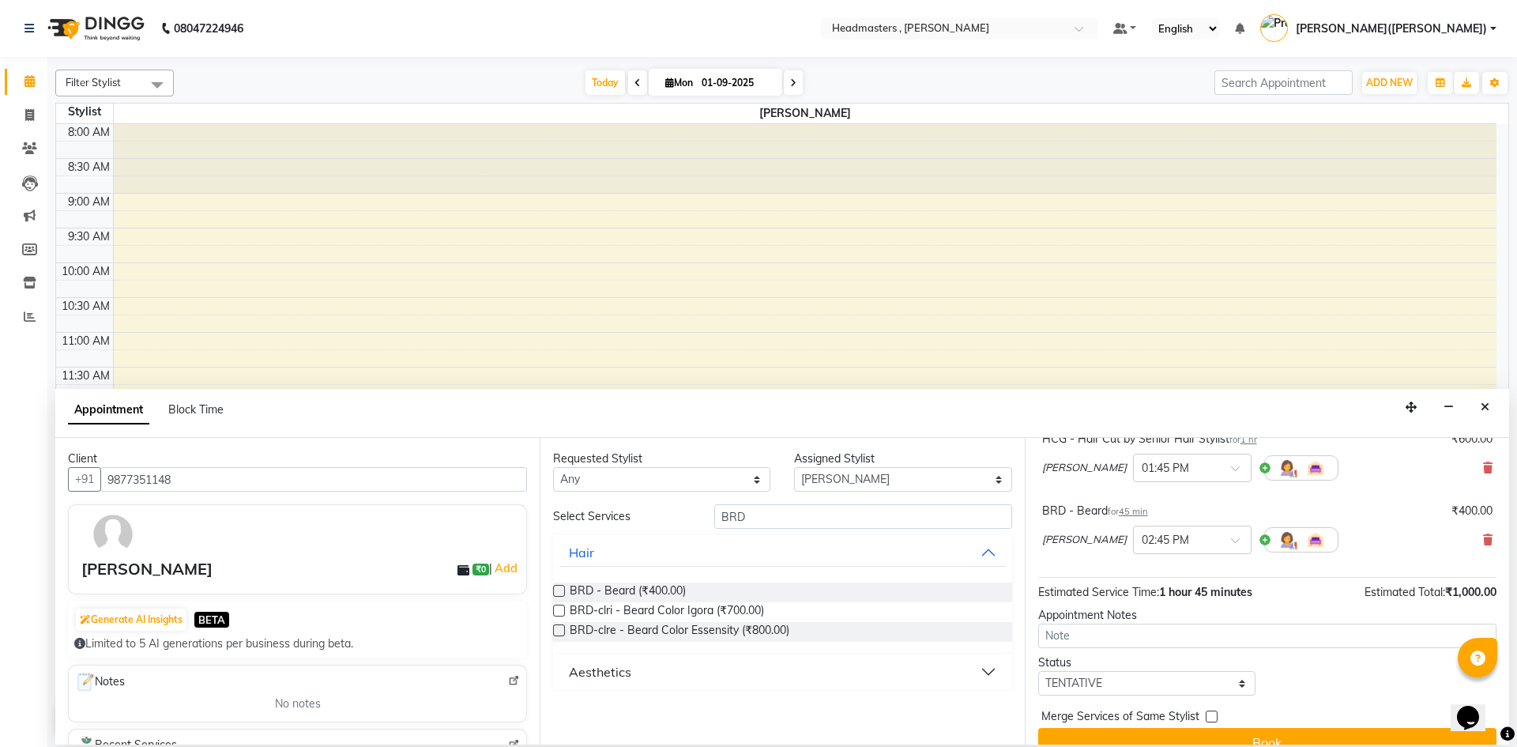
scroll to position [140, 0]
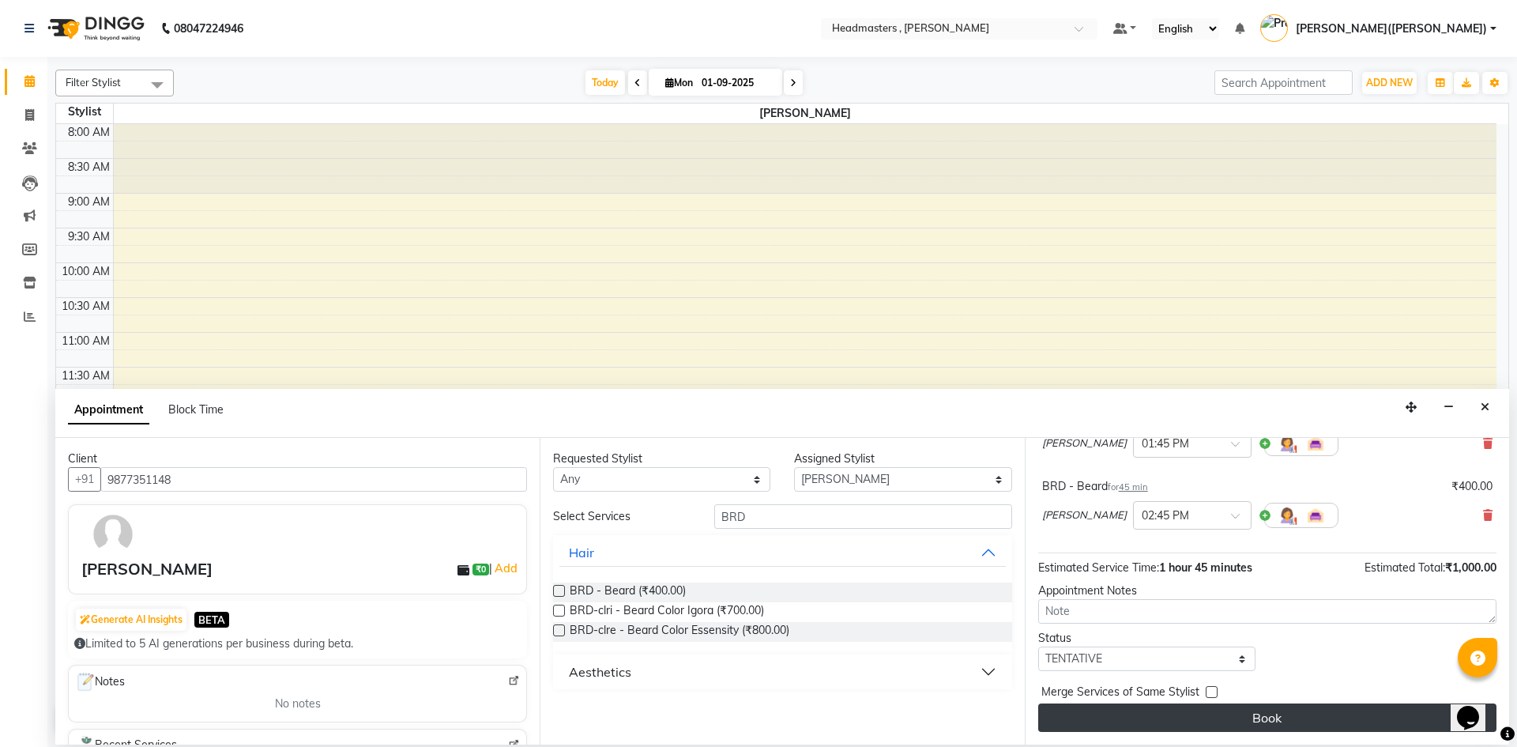
click at [1255, 710] on button "Book" at bounding box center [1267, 717] width 458 height 28
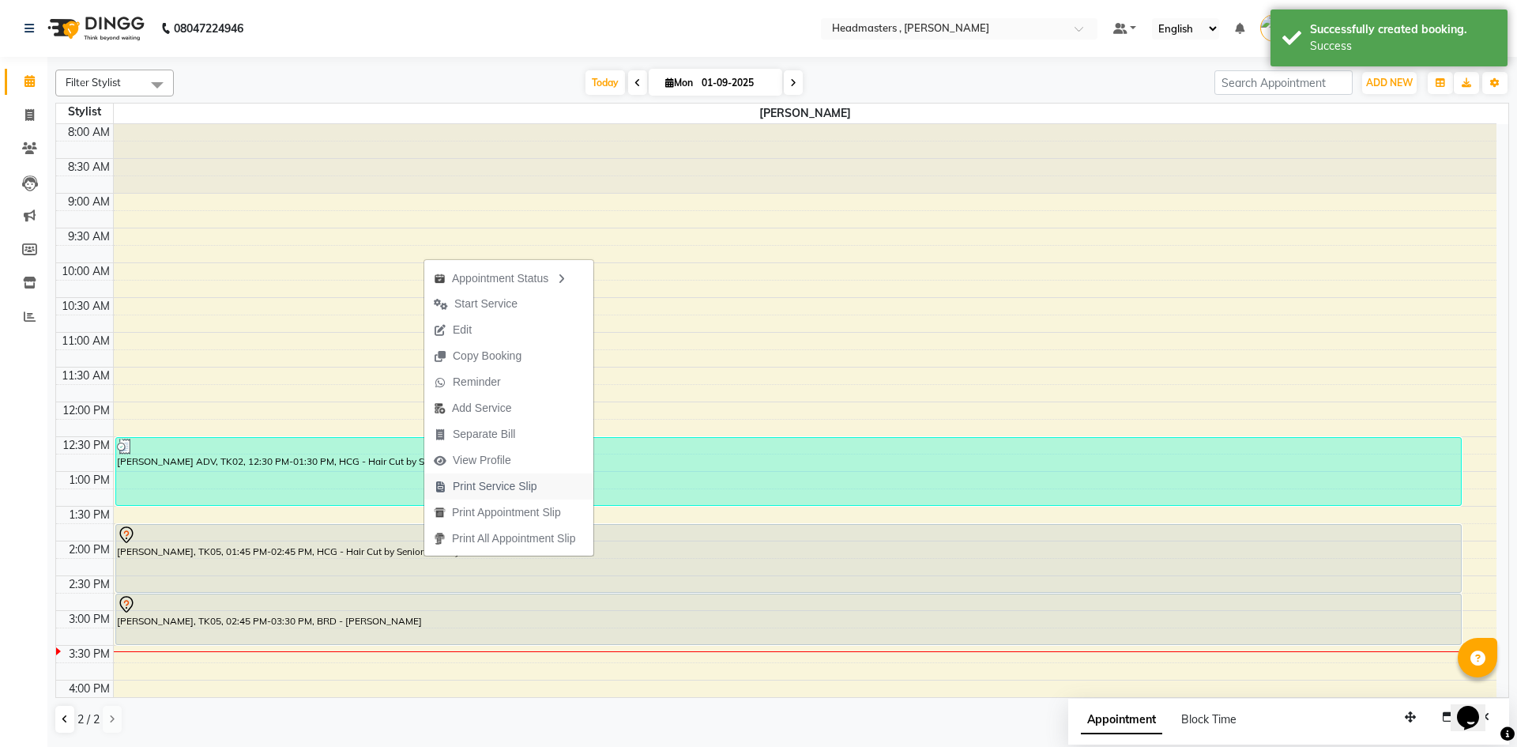
click at [480, 488] on span "Print Service Slip" at bounding box center [495, 486] width 85 height 17
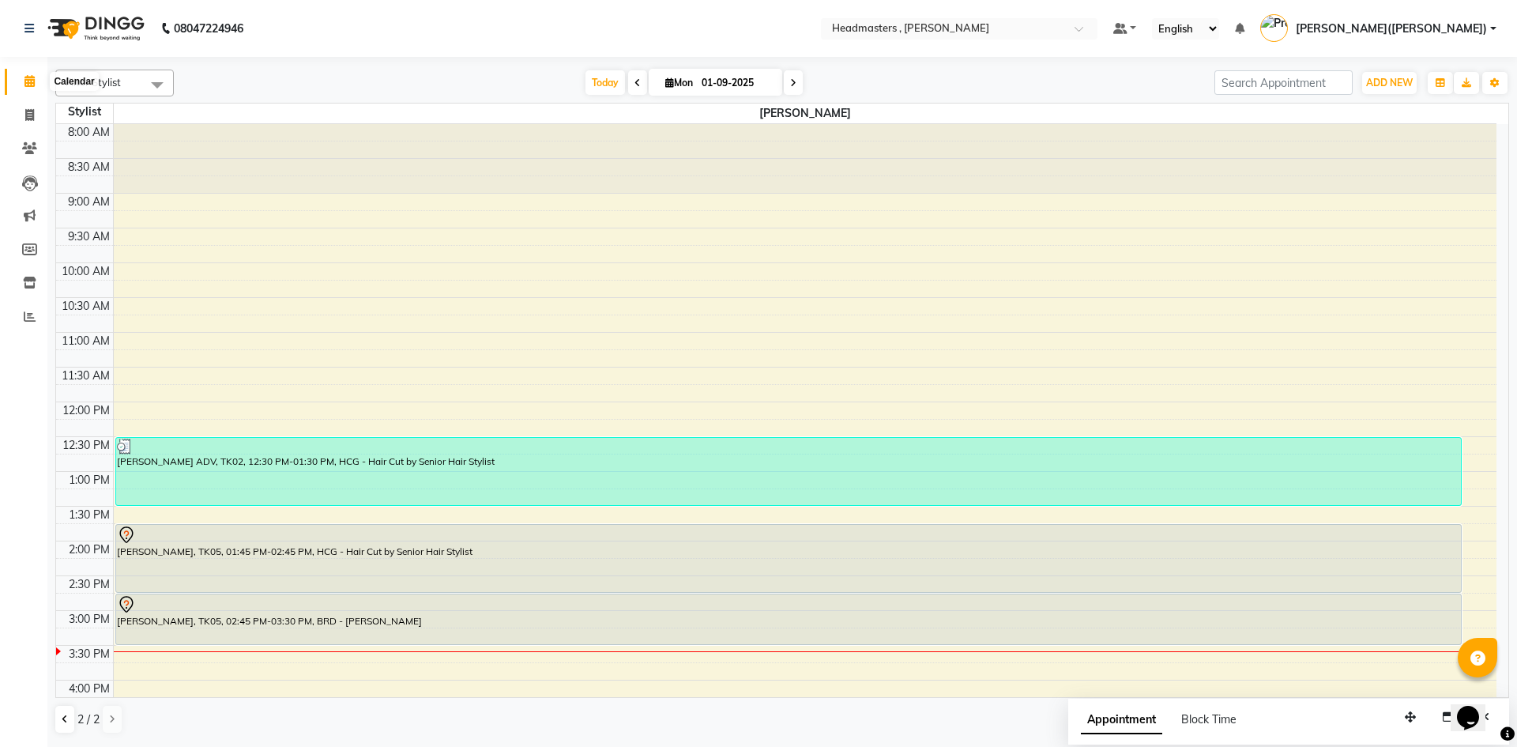
click at [19, 76] on span at bounding box center [30, 82] width 28 height 18
click at [63, 717] on icon at bounding box center [65, 718] width 6 height 9
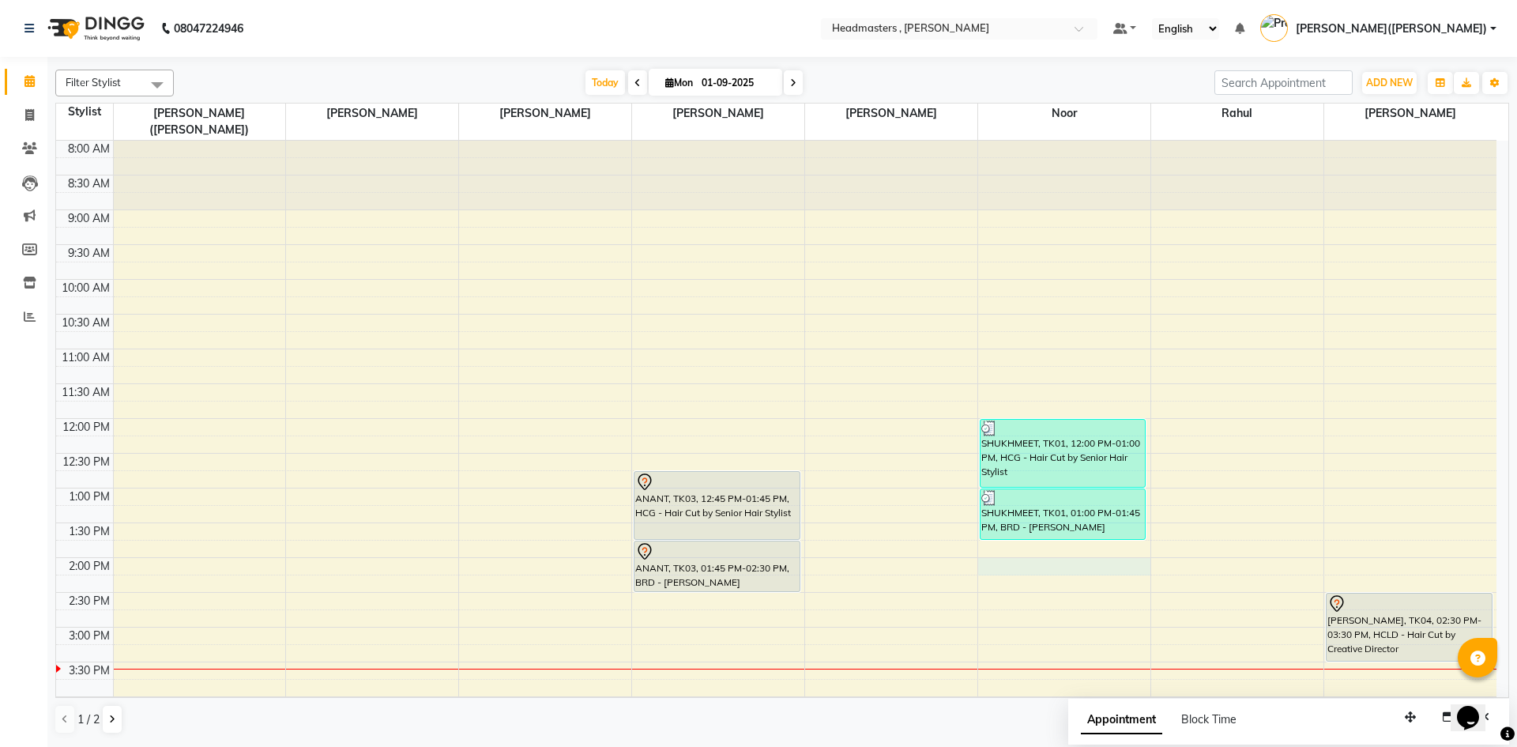
click at [995, 552] on div "8:00 AM 8:30 AM 9:00 AM 9:30 AM 10:00 AM 10:30 AM 11:00 AM 11:30 AM 12:00 PM 12…" at bounding box center [776, 592] width 1440 height 903
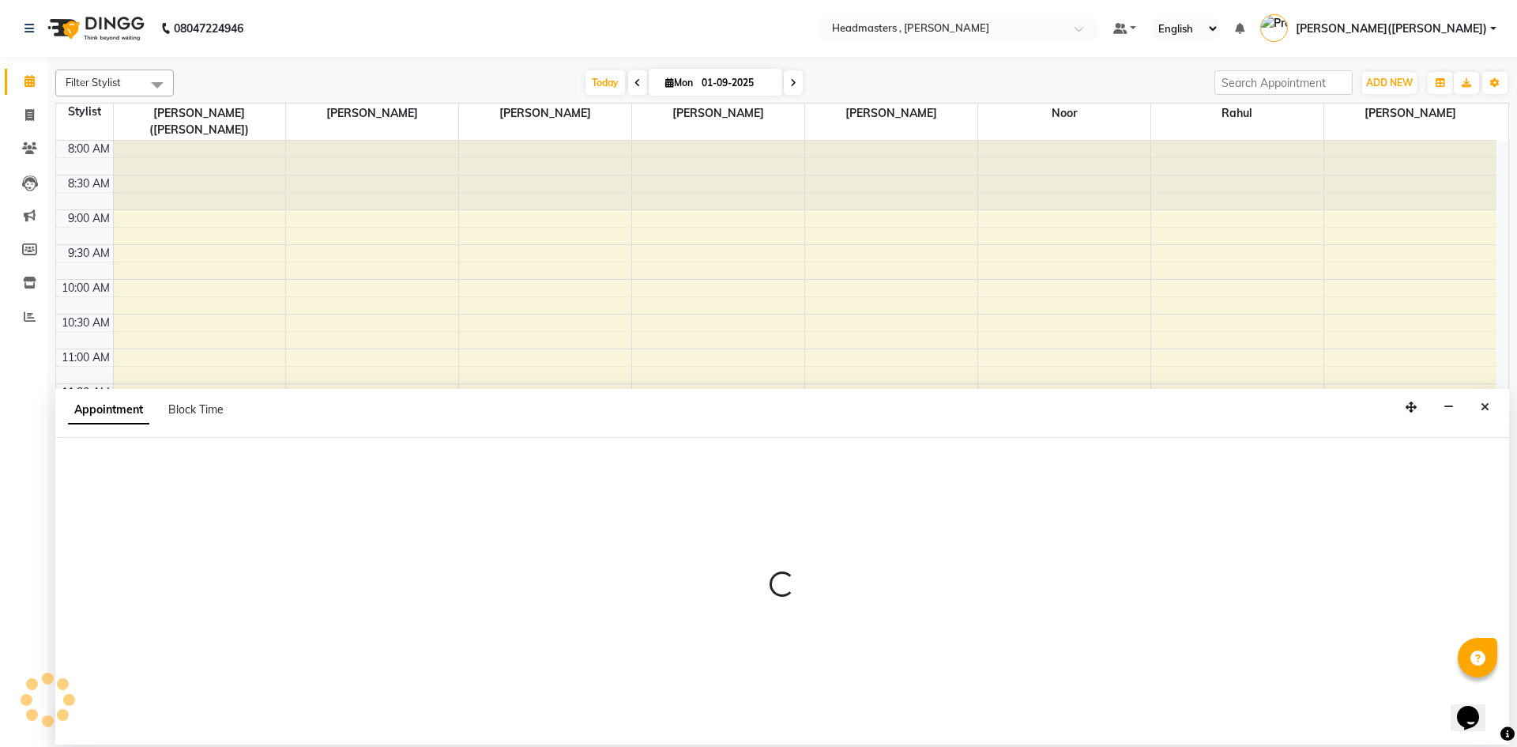
select select "85427"
select select "840"
select select "tentative"
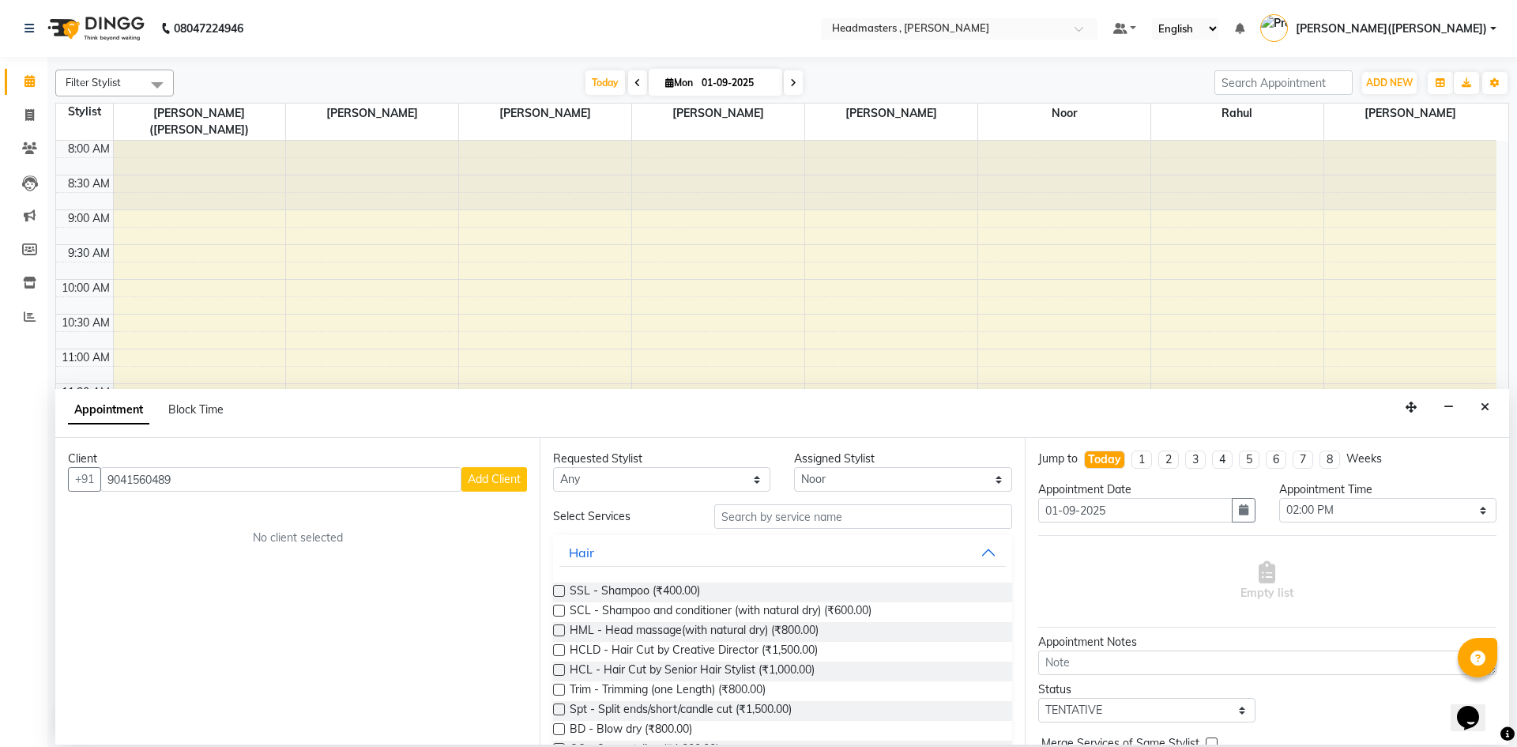
type input "9041560489"
click at [487, 478] on span "Add Client" at bounding box center [494, 479] width 53 height 14
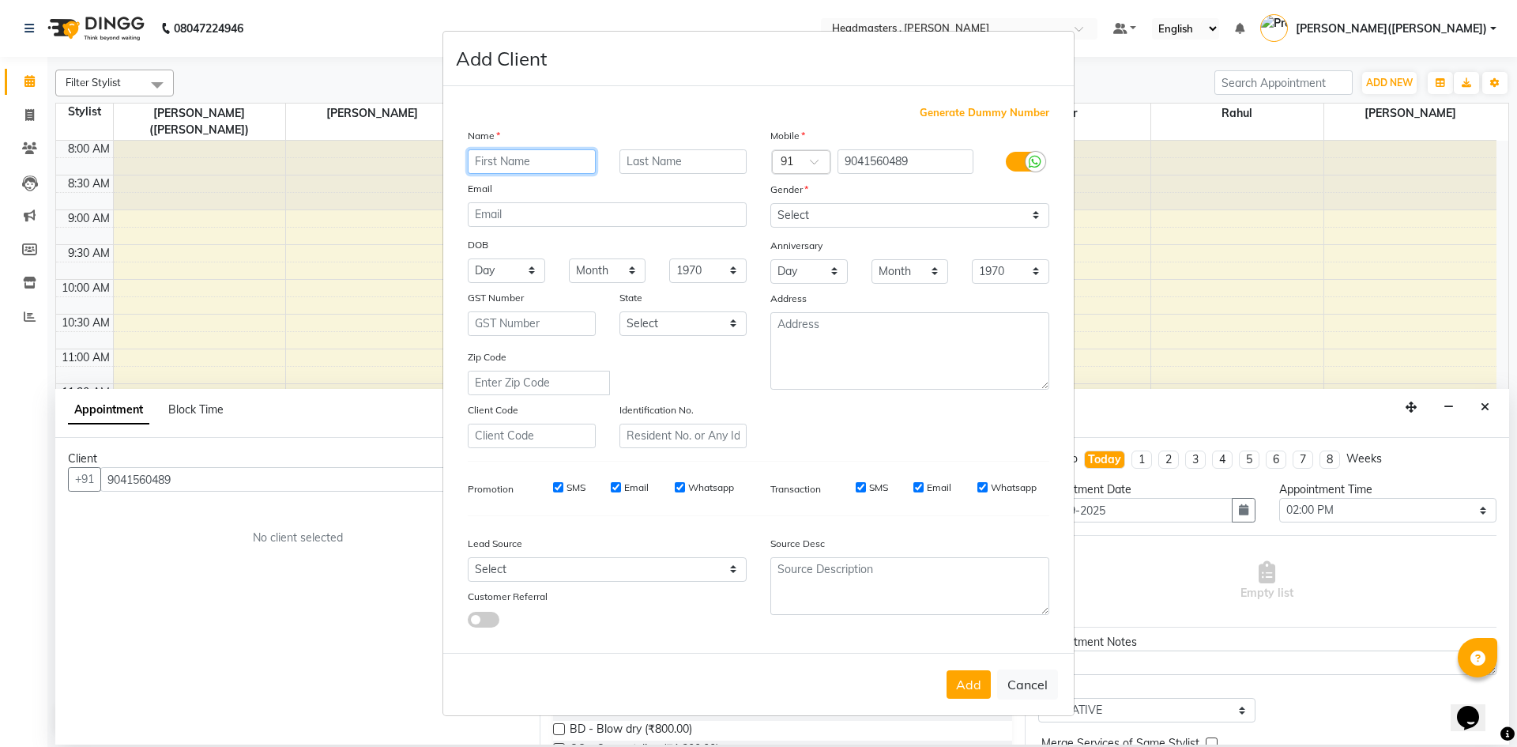
click at [544, 162] on input "text" at bounding box center [532, 161] width 128 height 24
type input "HEMANT"
click at [1035, 213] on select "Select Male Female Other Prefer Not To Say" at bounding box center [909, 215] width 279 height 24
click at [1047, 214] on select "Select Male Female Other Prefer Not To Say" at bounding box center [909, 215] width 279 height 24
select select "male"
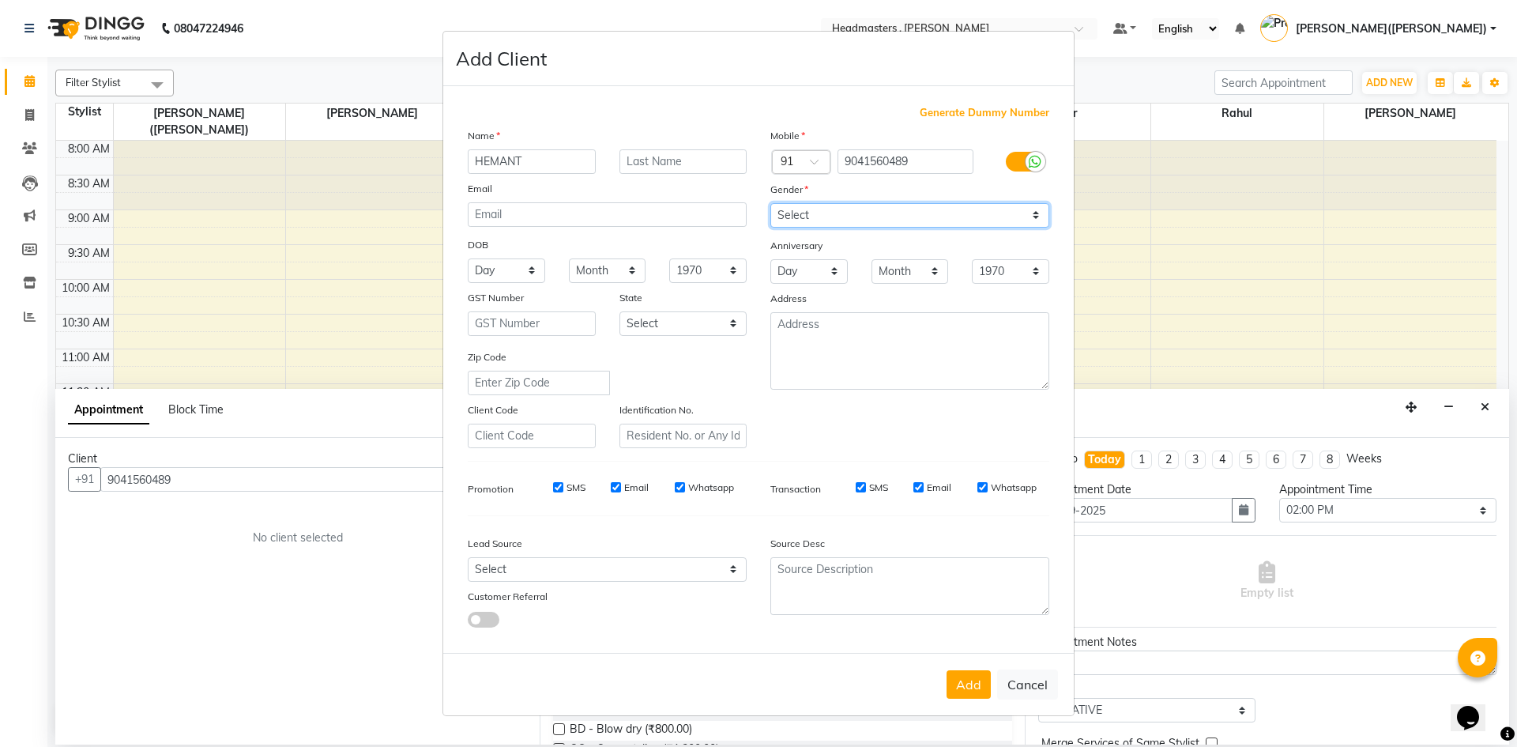
click at [770, 203] on select "Select Male Female Other Prefer Not To Say" at bounding box center [909, 215] width 279 height 24
click at [963, 250] on div "Anniversary" at bounding box center [910, 246] width 303 height 25
click at [973, 695] on button "Add" at bounding box center [969, 684] width 44 height 28
click at [973, 695] on div "Add Cancel" at bounding box center [758, 684] width 631 height 62
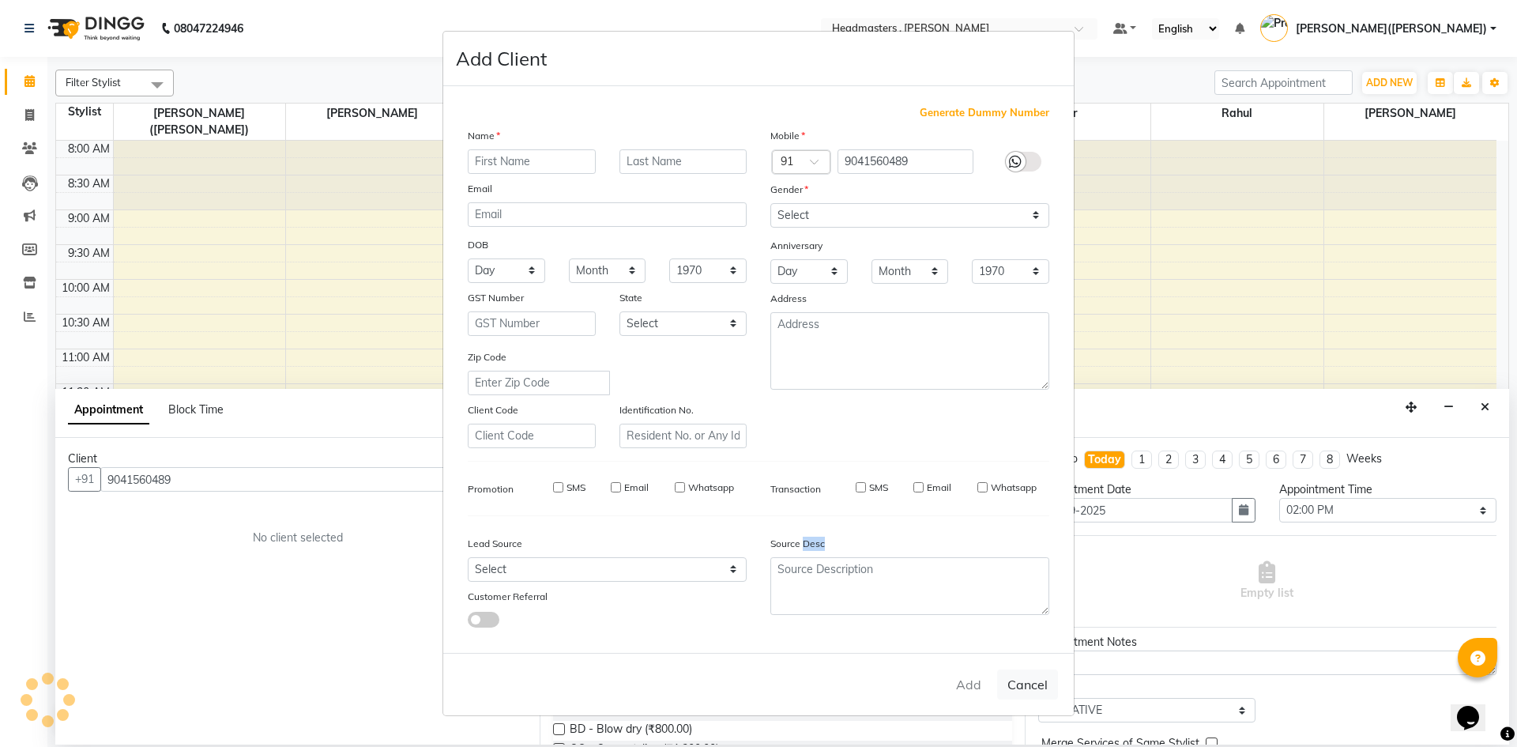
select select
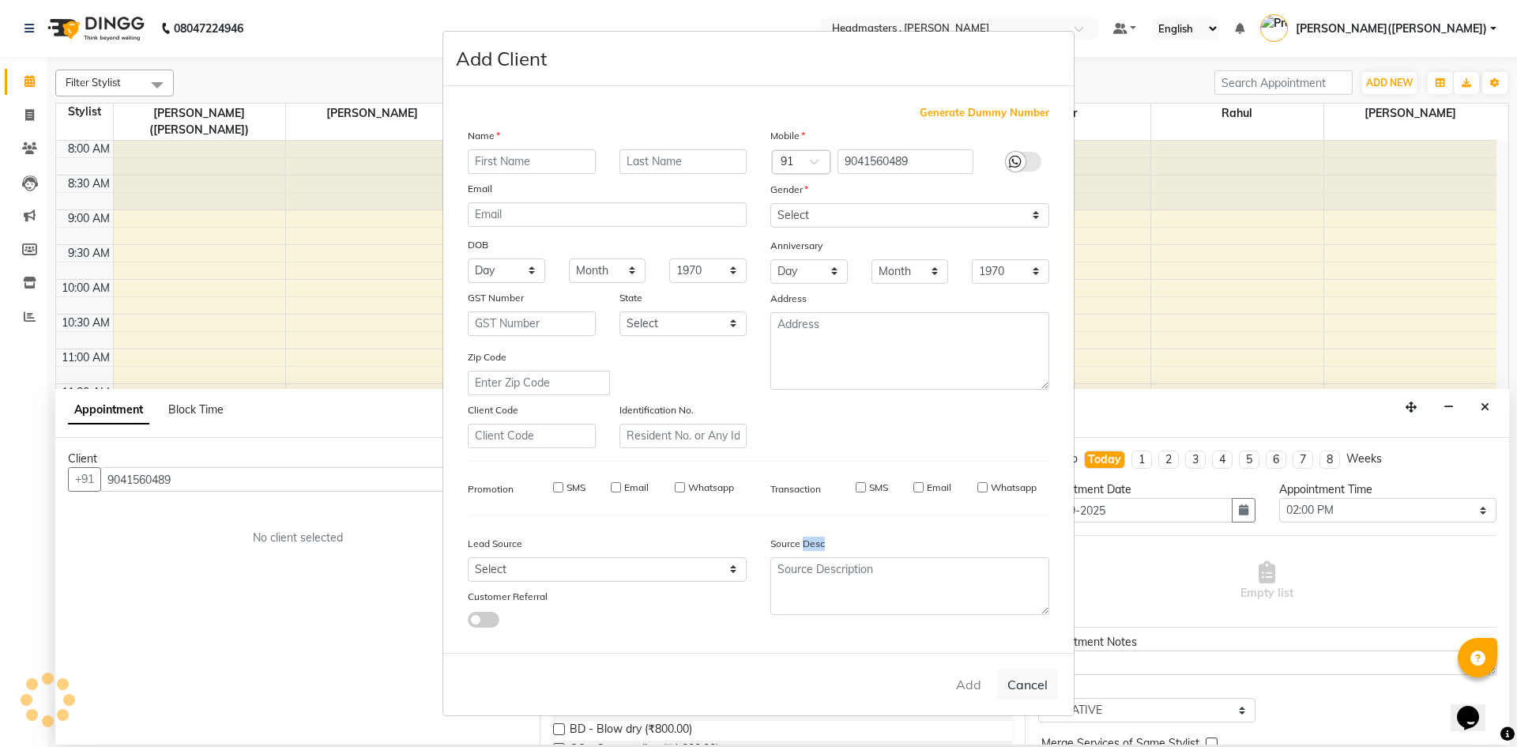
select select
checkbox input "false"
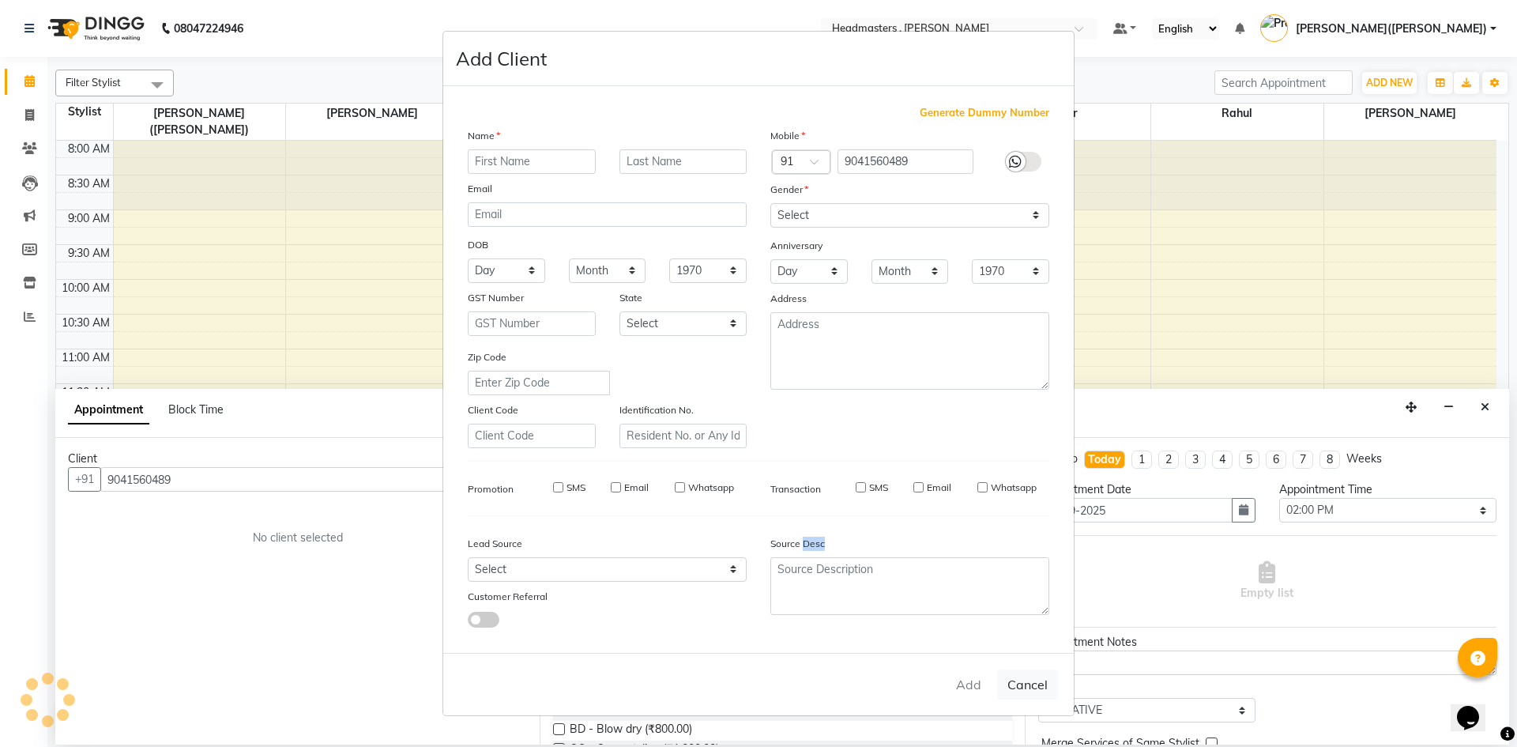
checkbox input "false"
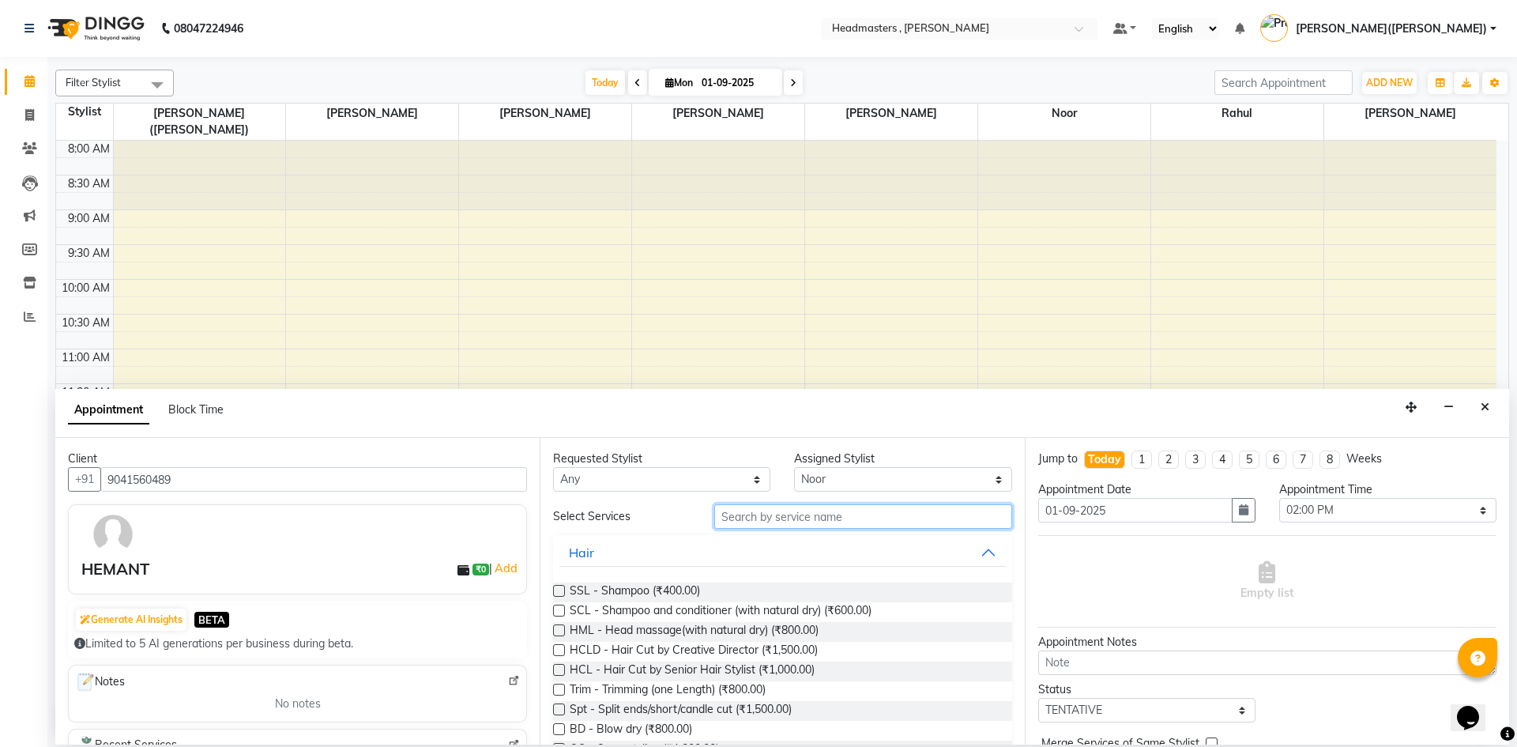
click at [782, 519] on input "text" at bounding box center [863, 516] width 298 height 24
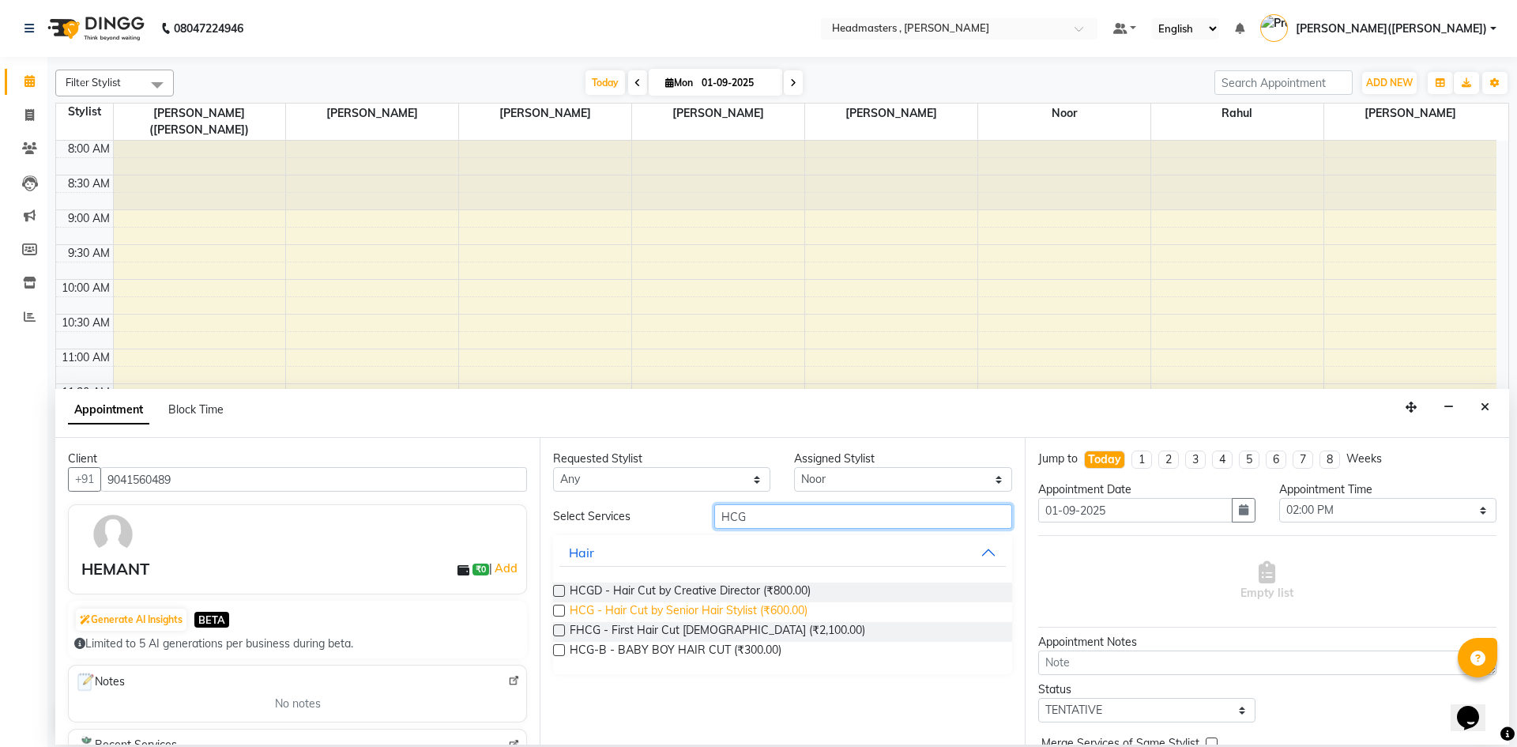
type input "HCG"
click at [691, 602] on span "HCG - Hair Cut by Senior Hair Stylist (₹600.00)" at bounding box center [689, 612] width 238 height 20
checkbox input "false"
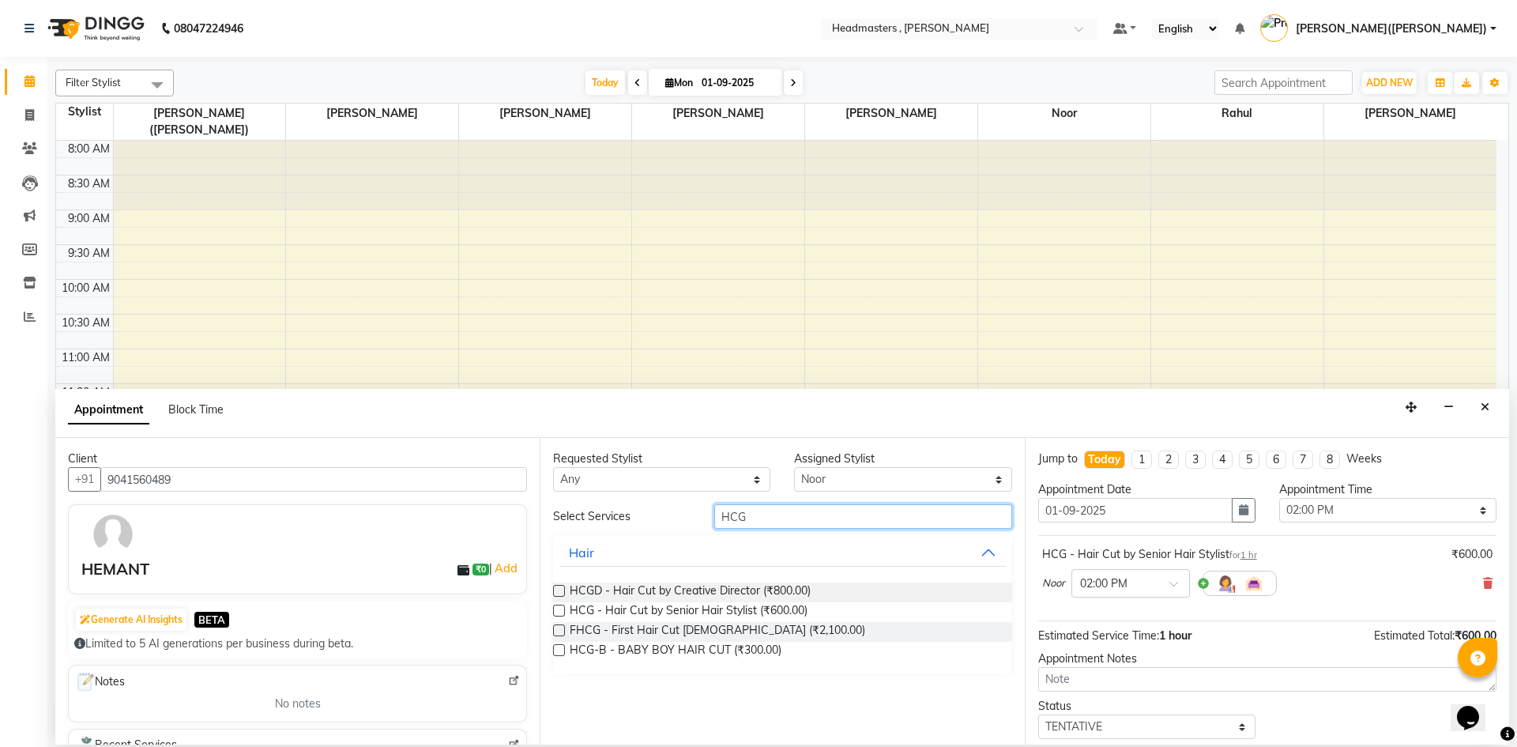
click at [797, 515] on input "HCG" at bounding box center [863, 516] width 298 height 24
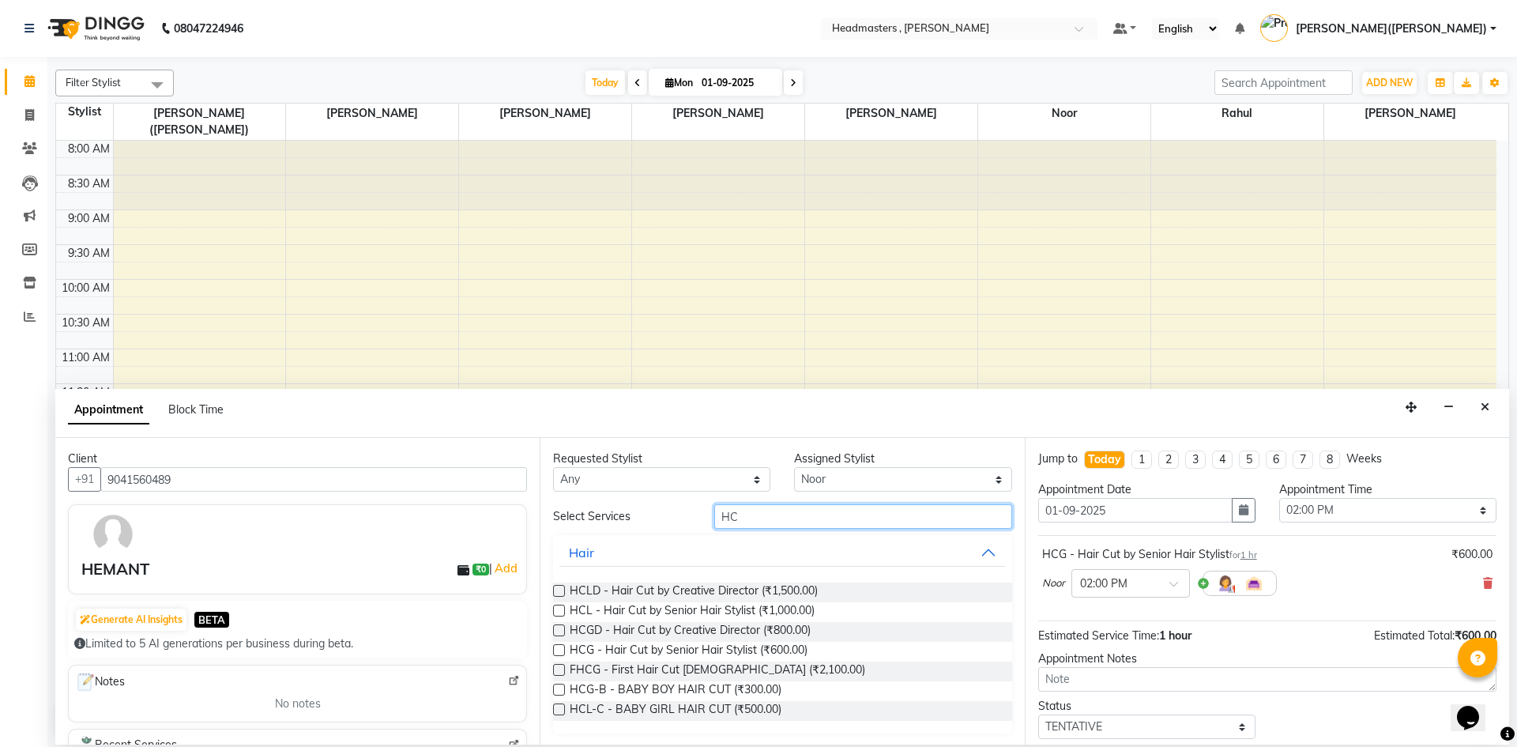
type input "H"
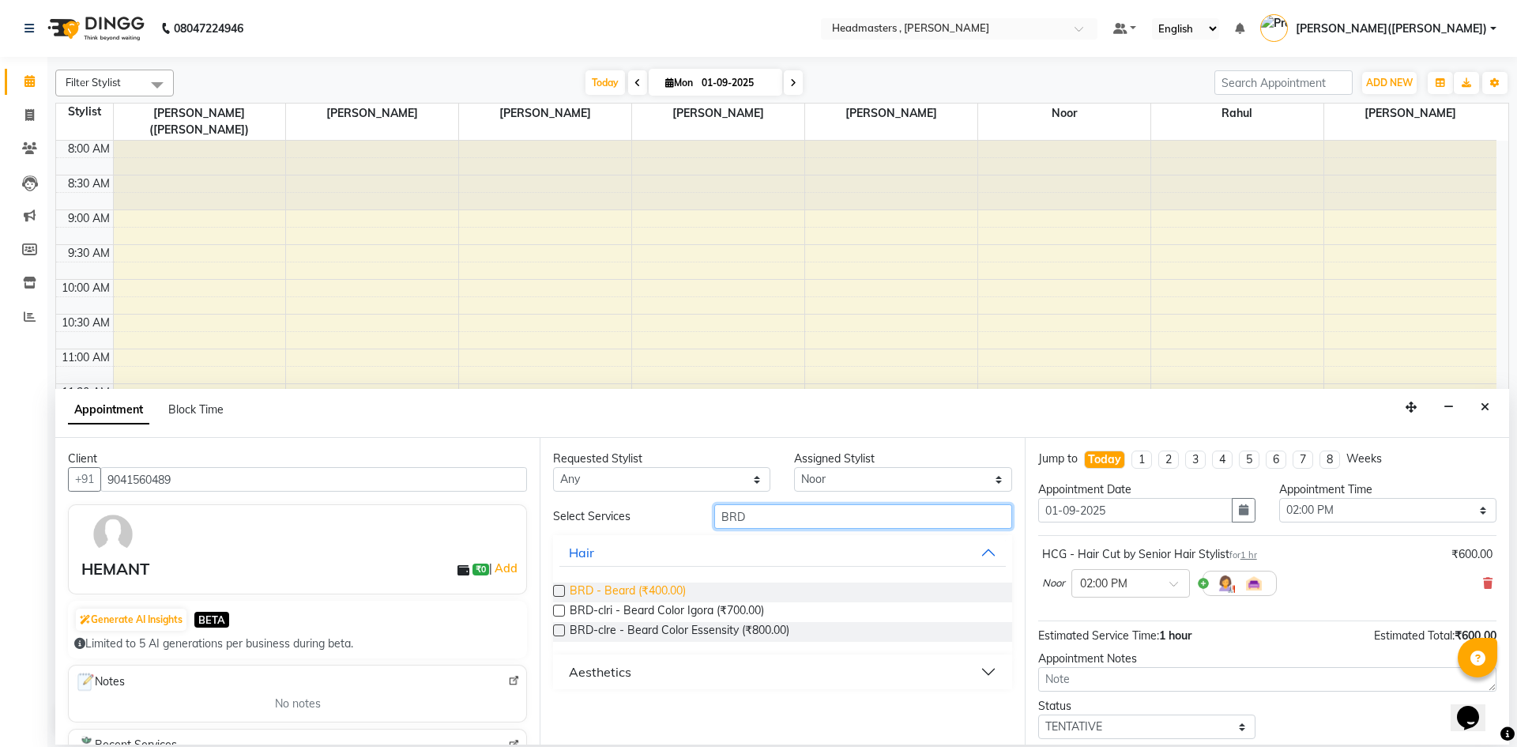
type input "BRD"
click at [650, 584] on span "BRD - Beard (₹400.00)" at bounding box center [628, 592] width 116 height 20
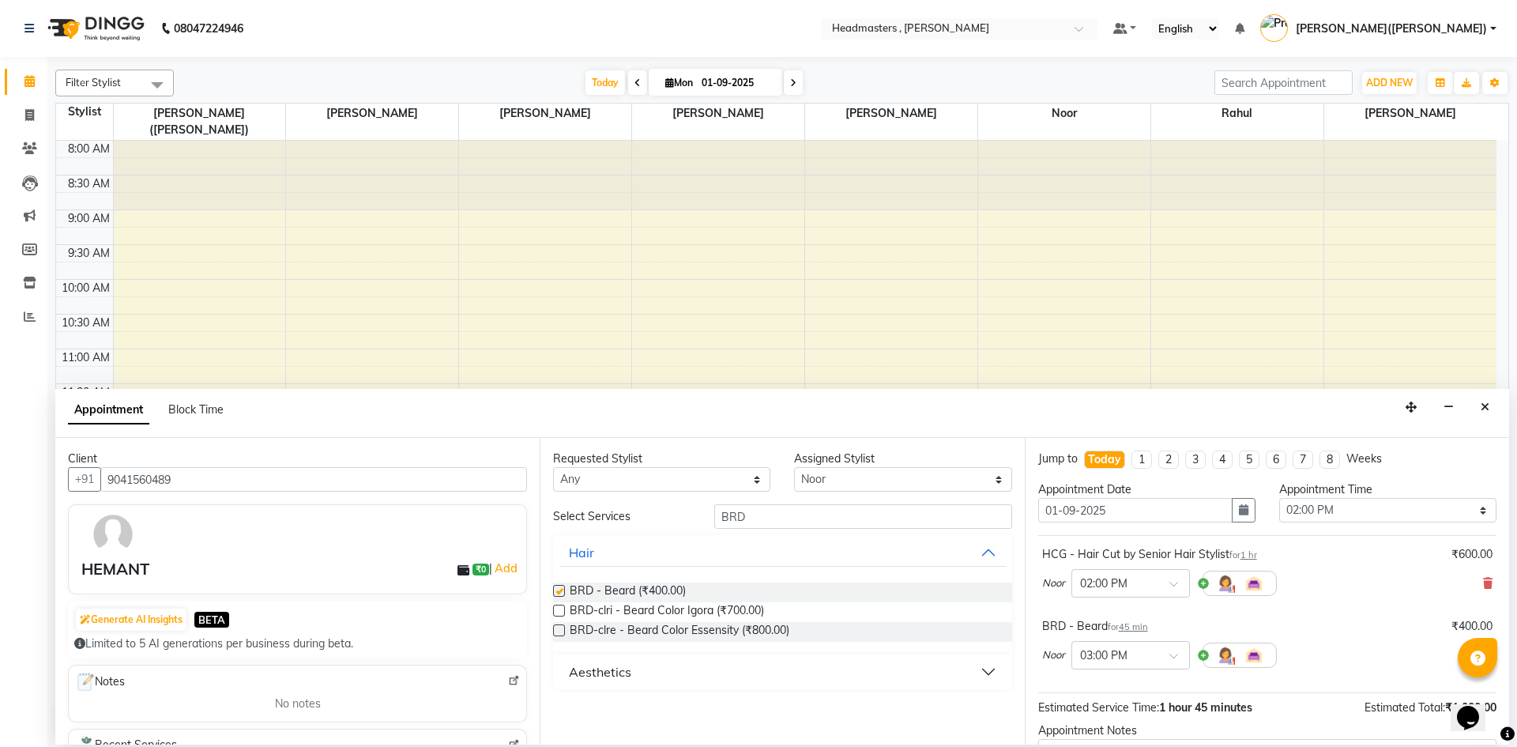
checkbox input "false"
click at [837, 511] on input "BRD" at bounding box center [863, 516] width 298 height 24
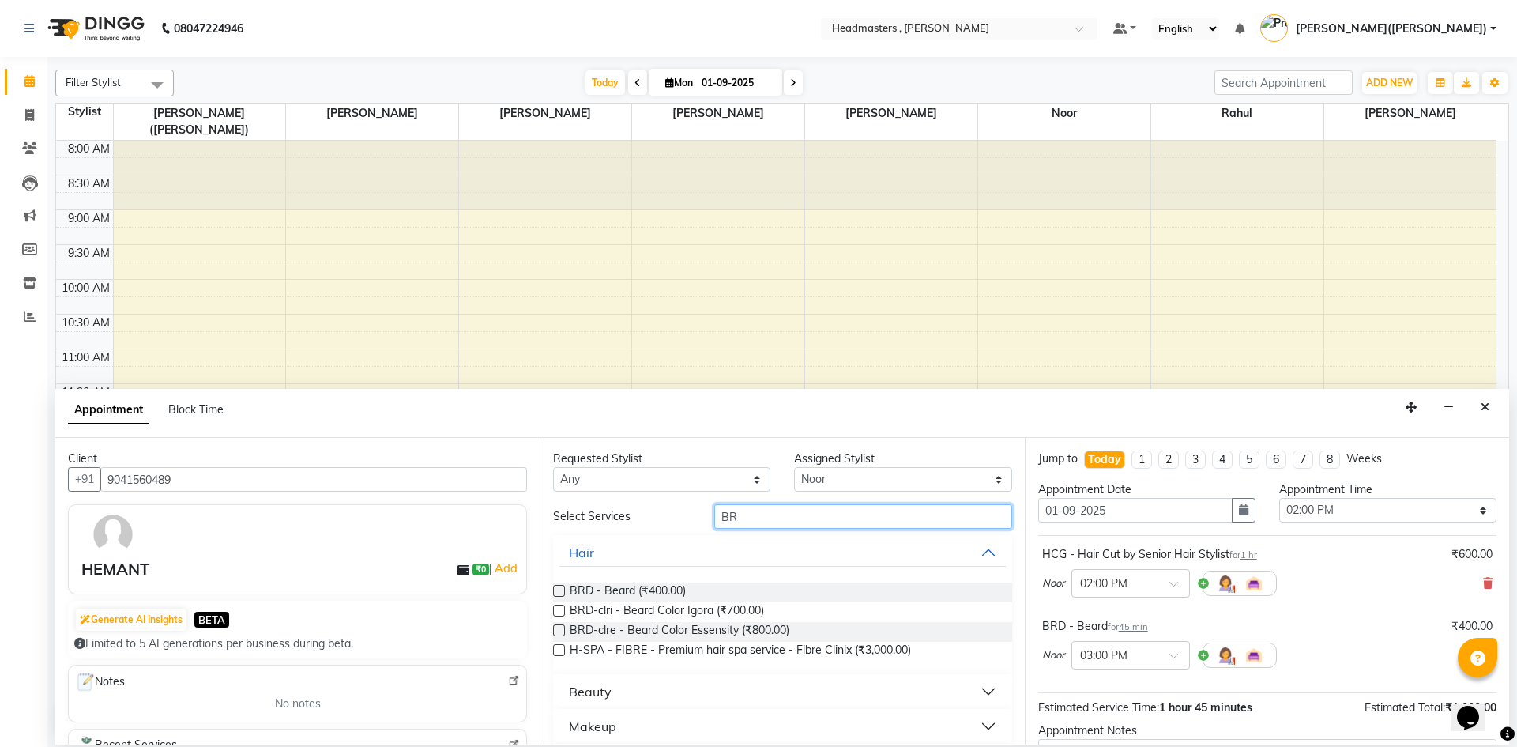
type input "B"
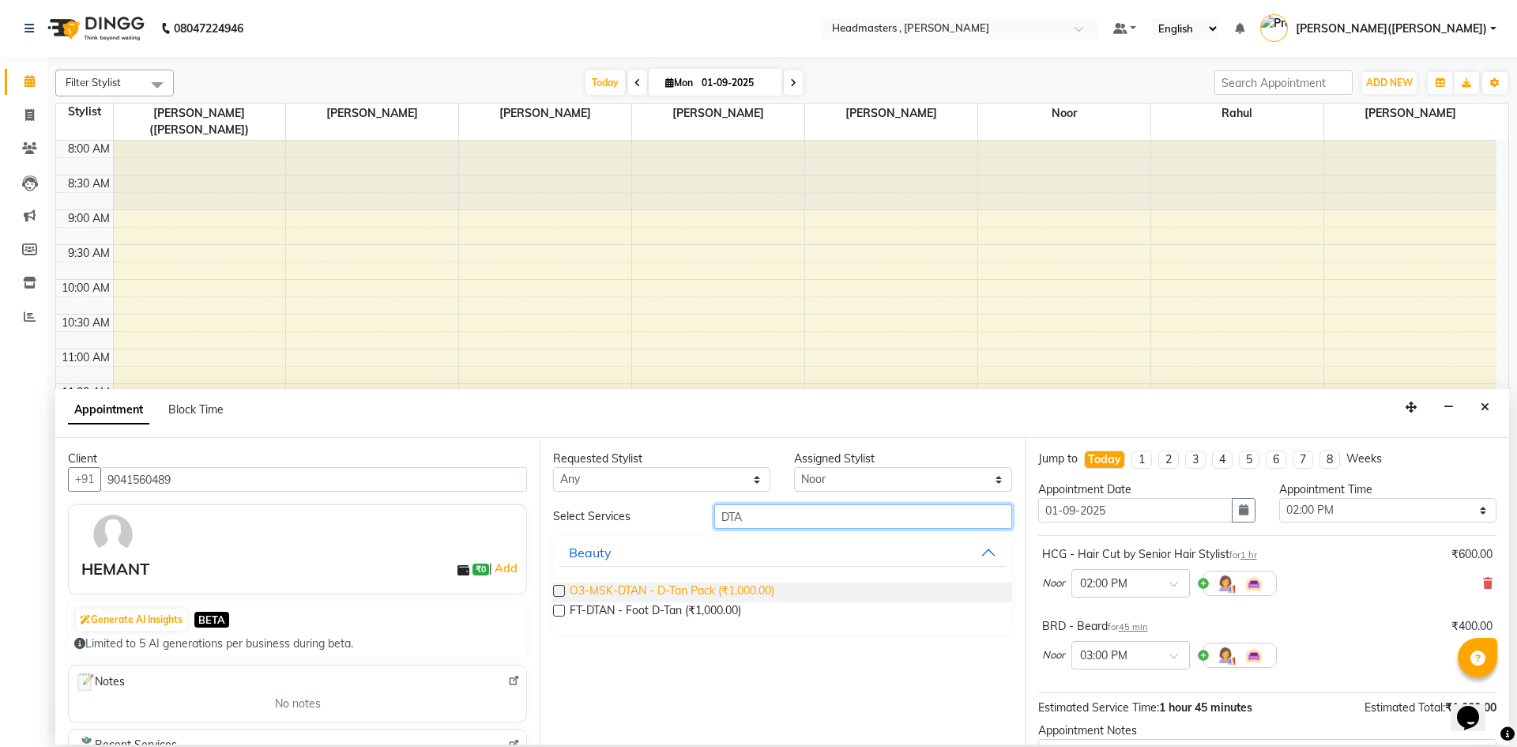
type input "DTA"
click at [694, 586] on span "O3-MSK-DTAN - D-Tan Pack (₹1,000.00)" at bounding box center [672, 592] width 205 height 20
checkbox input "false"
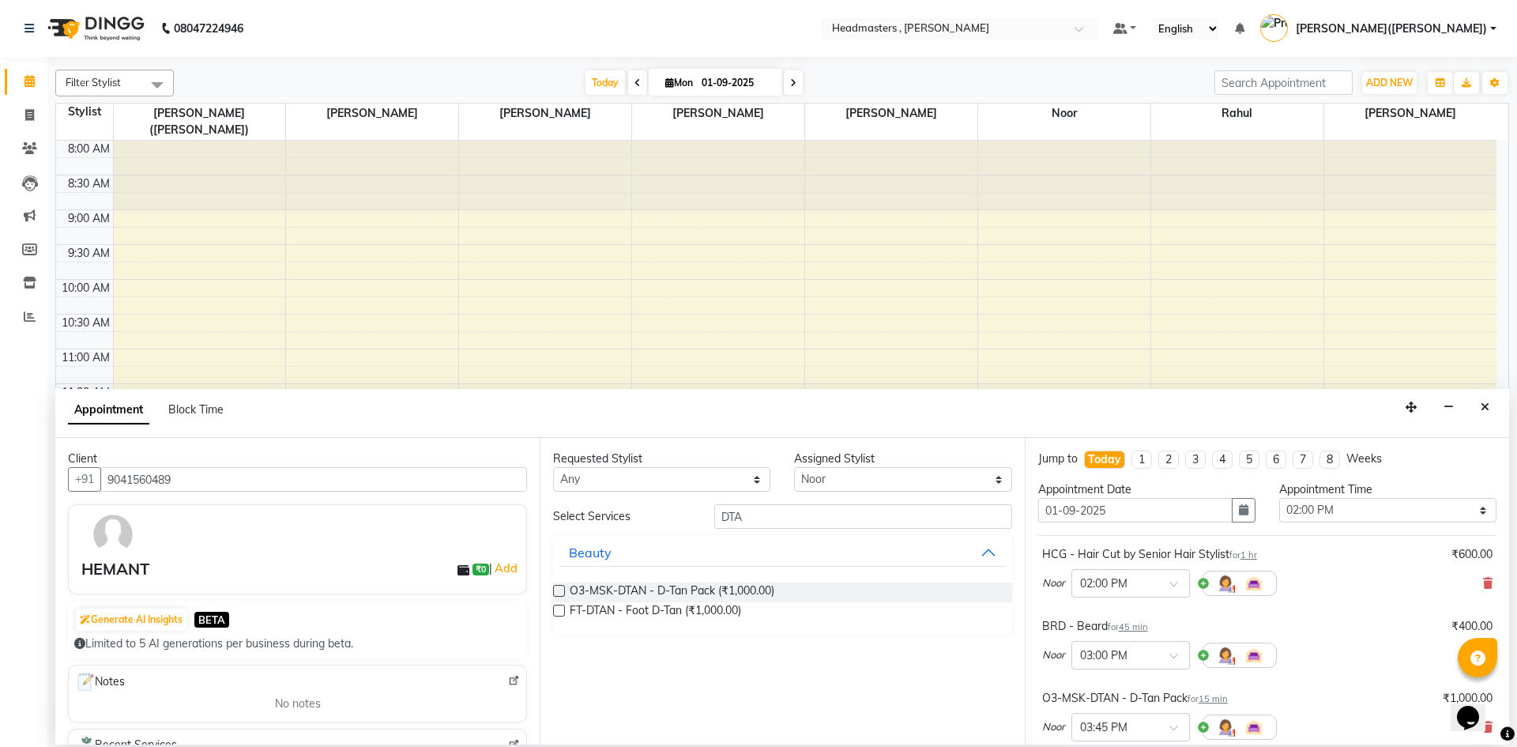
scroll to position [36, 0]
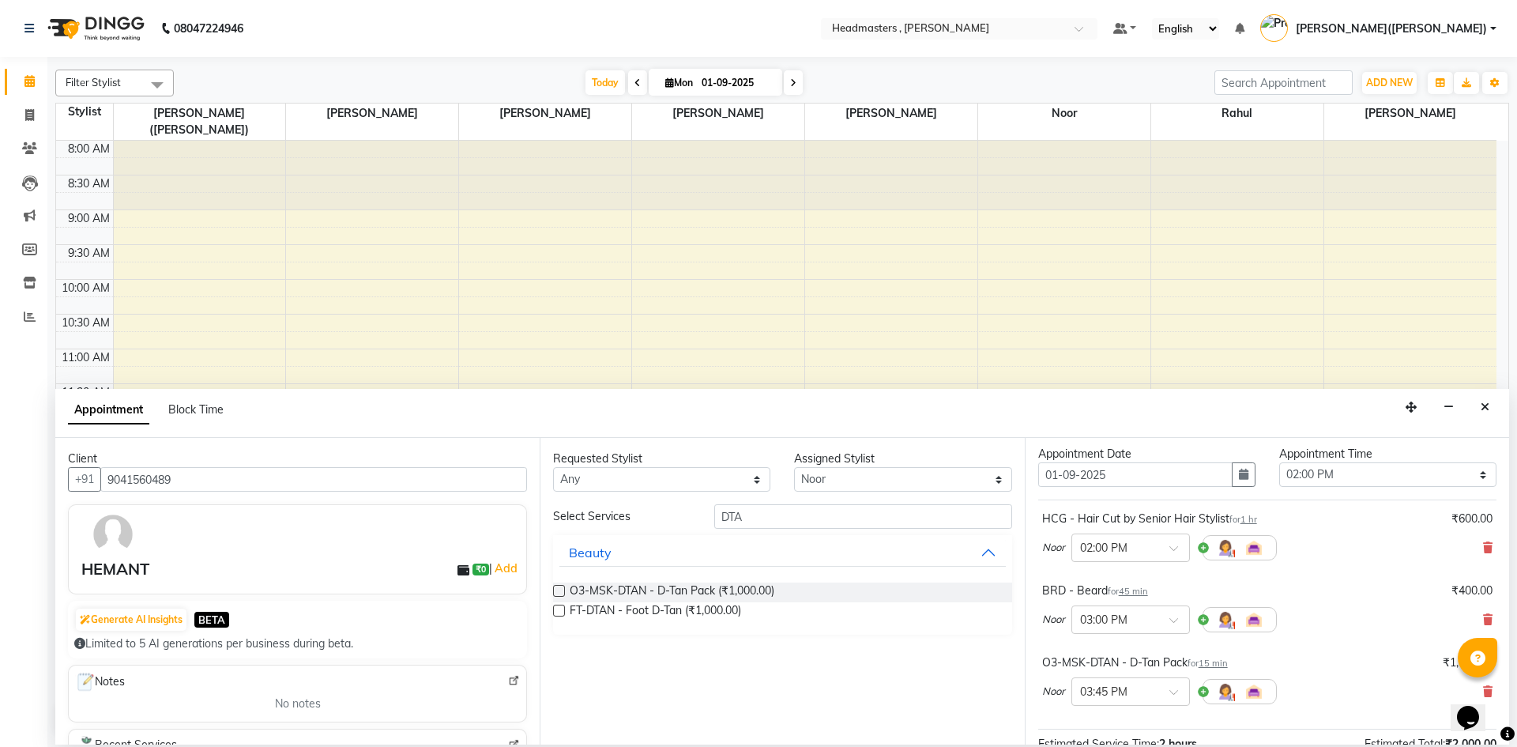
drag, startPoint x: 1516, startPoint y: 620, endPoint x: 1516, endPoint y: 653, distance: 32.4
click at [1516, 653] on div "Filter Stylist Select All Bhavinder Gurdeep singh jasmail jatin dhillon Noor Pr…" at bounding box center [782, 400] width 1470 height 687
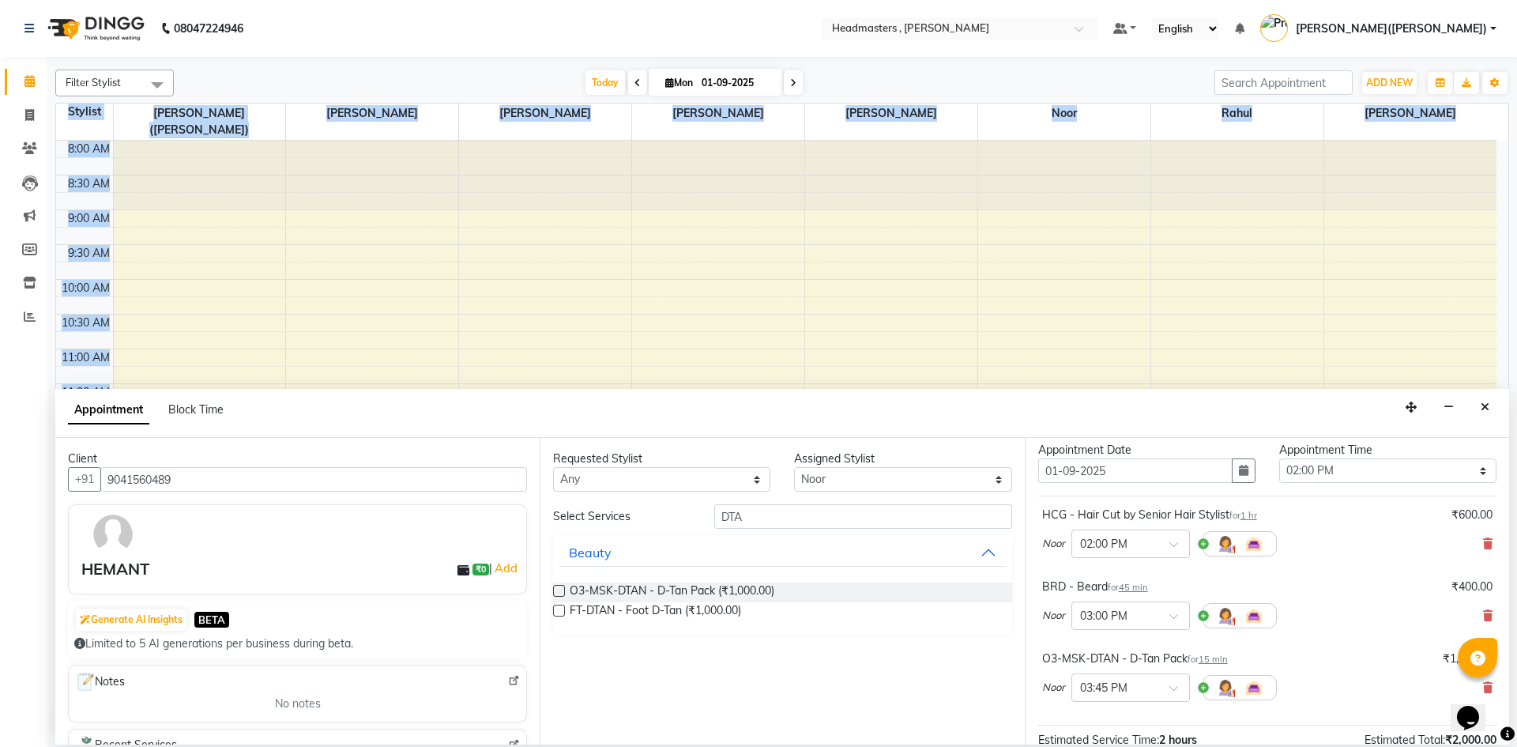
drag, startPoint x: 1514, startPoint y: 607, endPoint x: 1516, endPoint y: 718, distance: 111.4
click at [1516, 718] on div "Filter Stylist Select All Bhavinder Gurdeep singh jasmail jatin dhillon Noor Pr…" at bounding box center [782, 400] width 1470 height 687
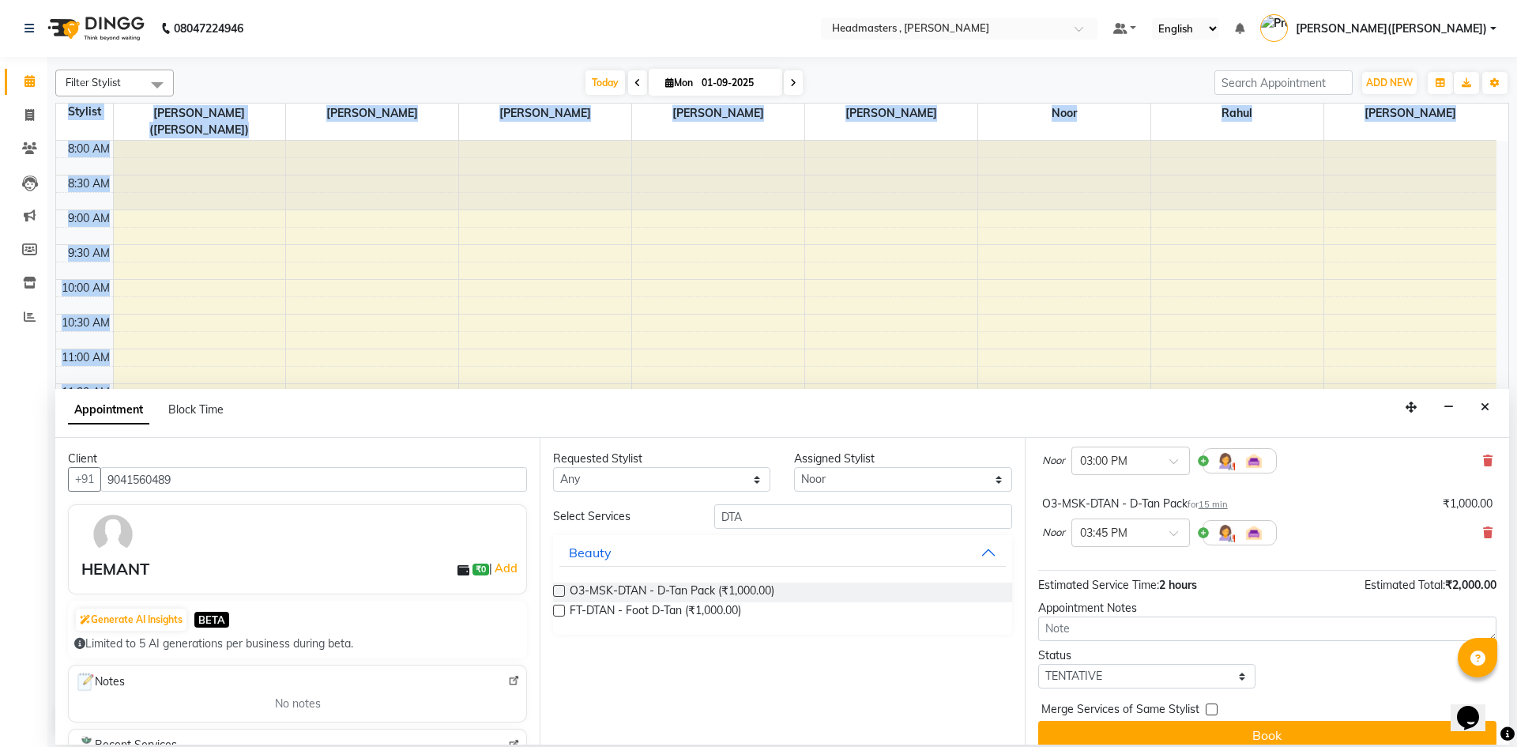
scroll to position [212, 0]
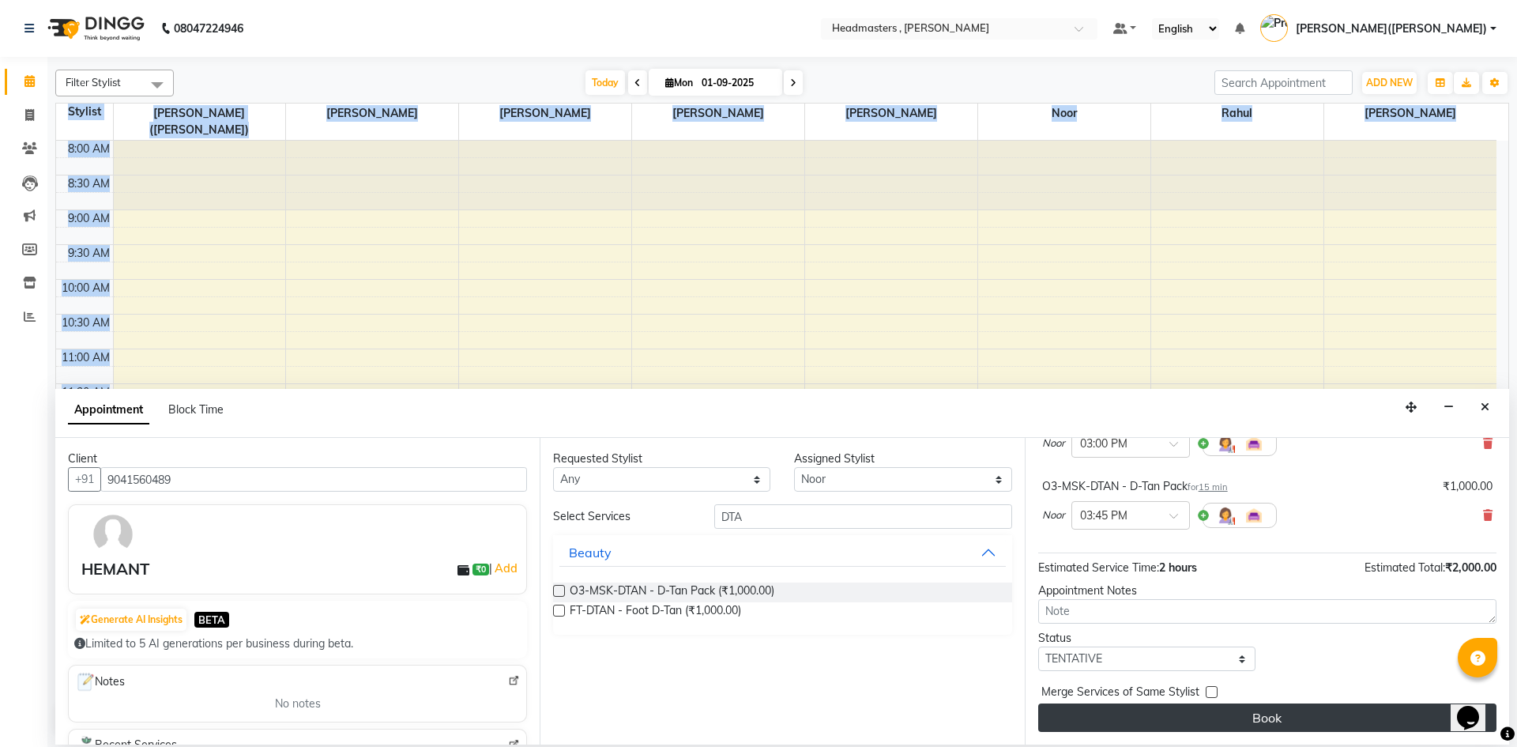
click at [1294, 722] on button "Book" at bounding box center [1267, 717] width 458 height 28
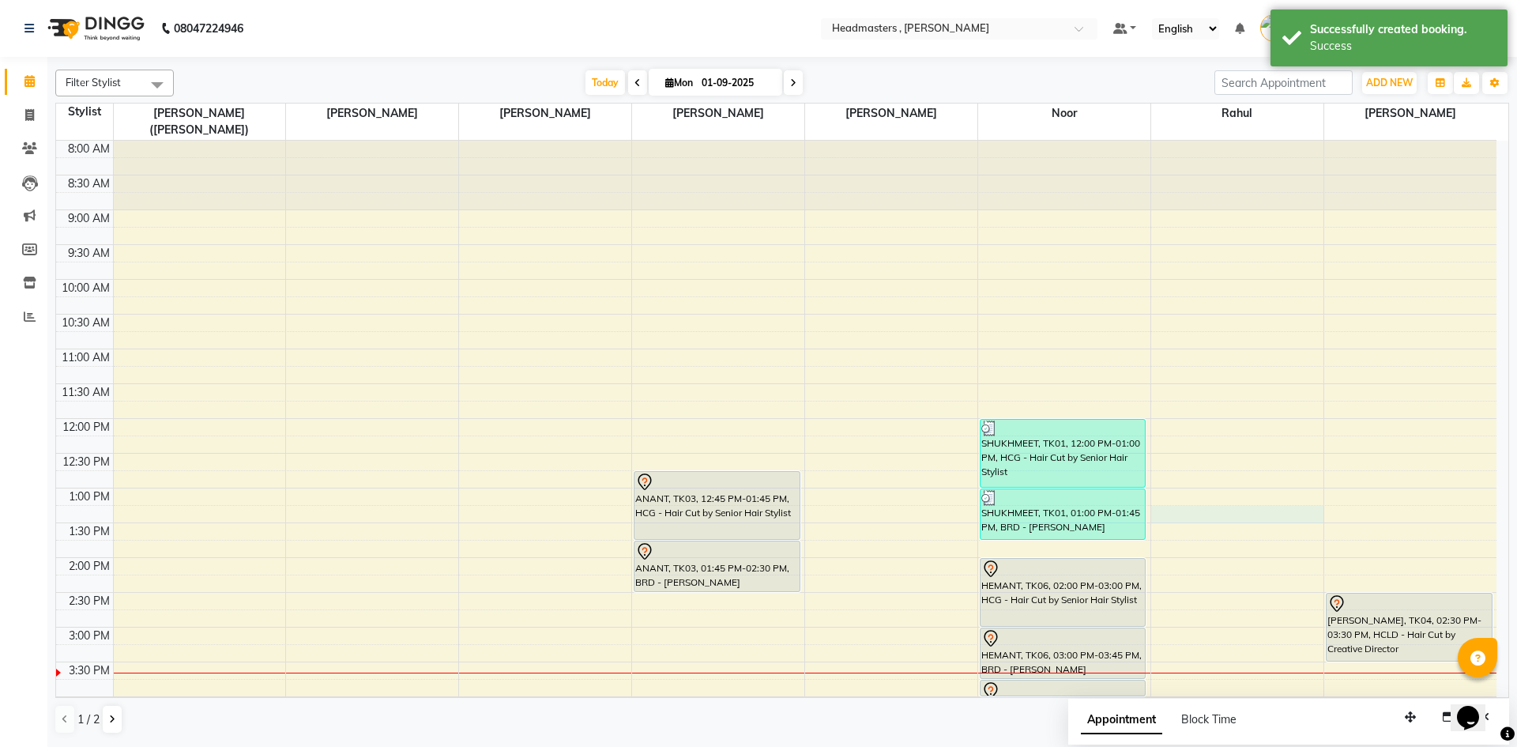
click at [1278, 503] on div "8:00 AM 8:30 AM 9:00 AM 9:30 AM 10:00 AM 10:30 AM 11:00 AM 11:30 AM 12:00 PM 12…" at bounding box center [776, 592] width 1440 height 903
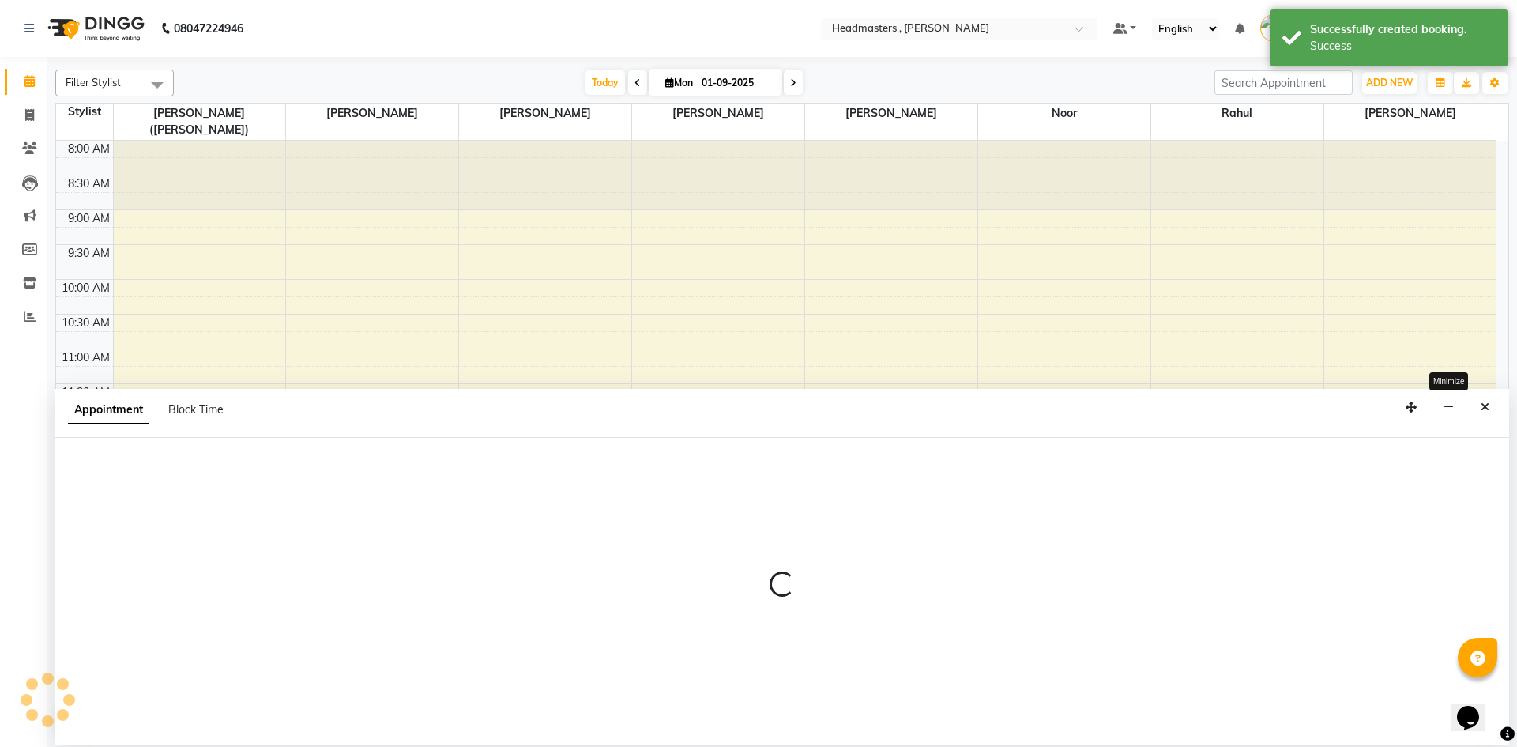
select select "85428"
select select "795"
select select "tentative"
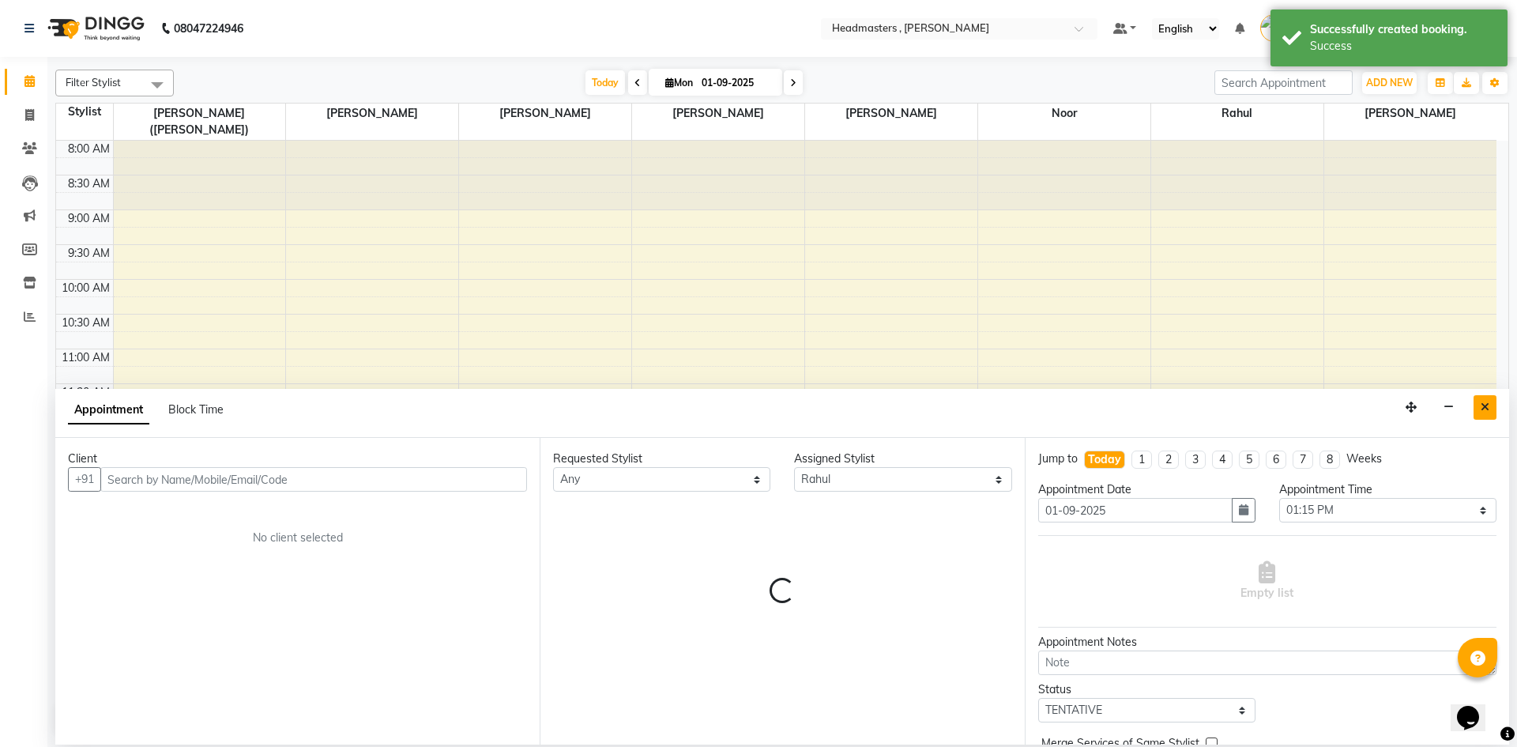
click at [1478, 410] on button "Close" at bounding box center [1485, 407] width 23 height 24
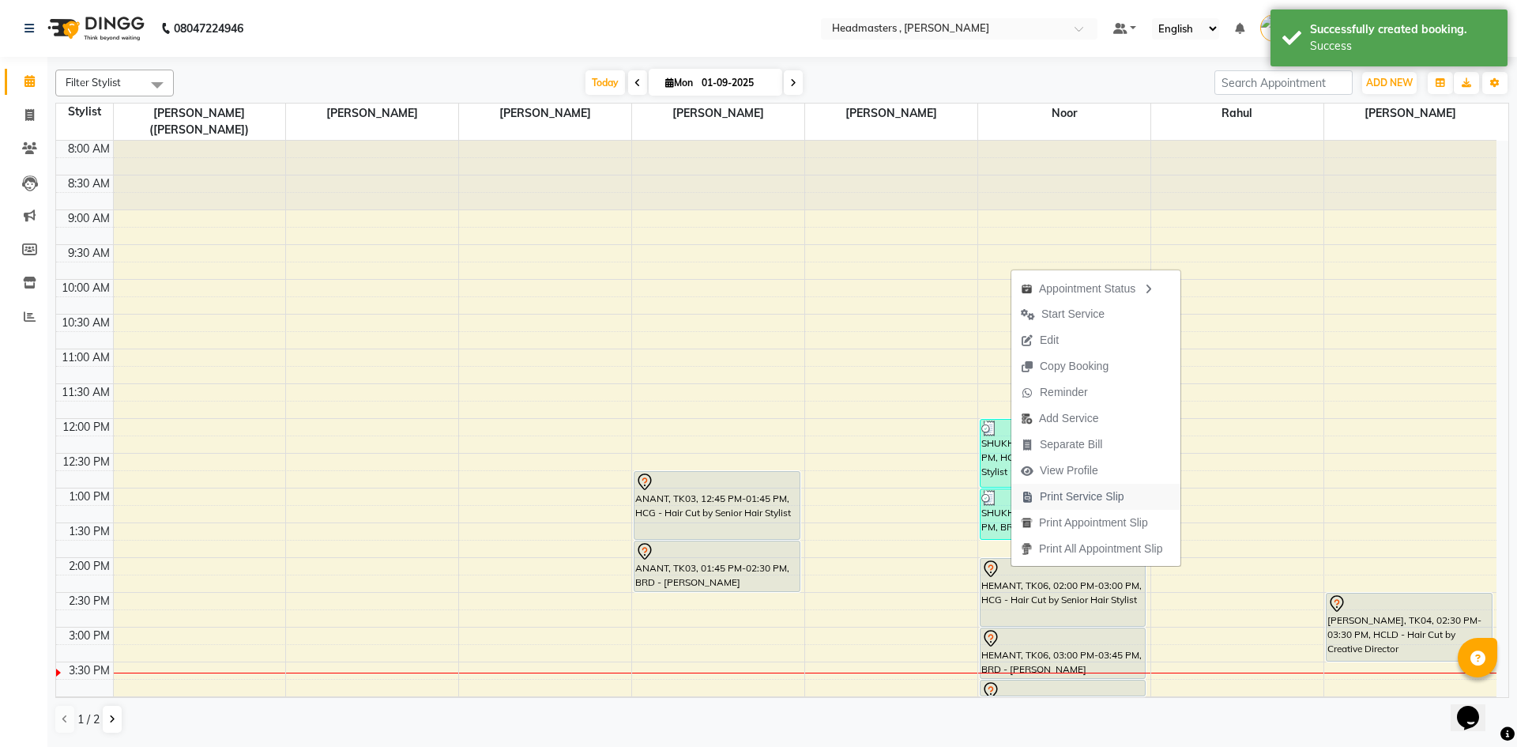
click at [1038, 494] on span "Print Service Slip" at bounding box center [1072, 497] width 122 height 26
